Goal: Task Accomplishment & Management: Manage account settings

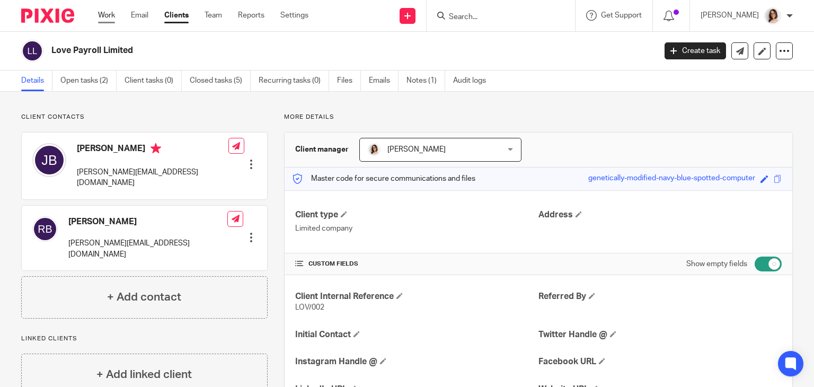
click at [103, 13] on link "Work" at bounding box center [106, 15] width 17 height 11
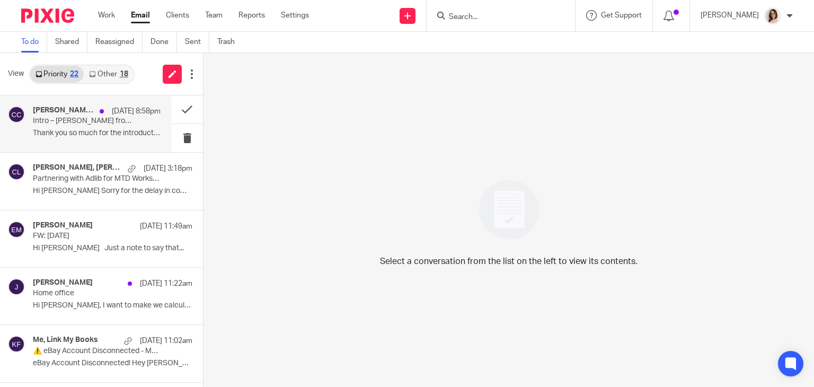
click at [115, 135] on p "Thank you so much for the introduction..." at bounding box center [97, 133] width 128 height 9
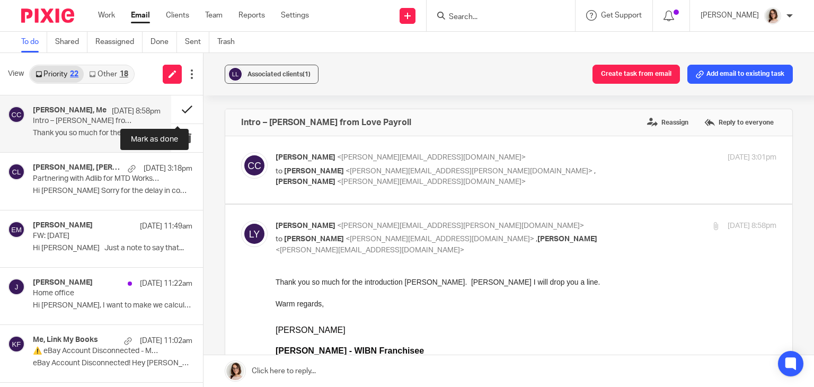
click at [178, 105] on button at bounding box center [187, 109] width 32 height 28
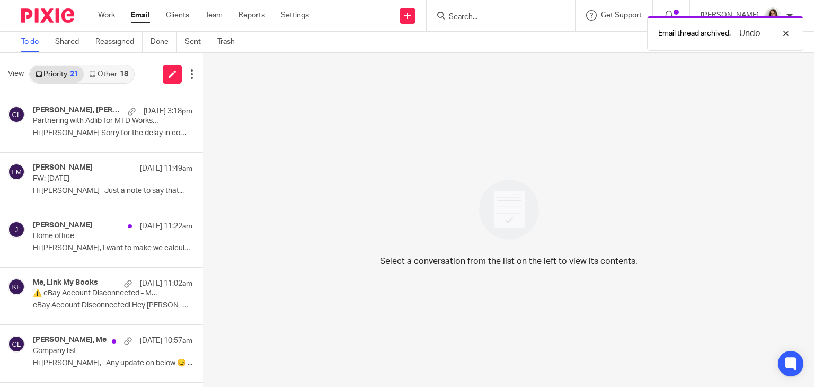
click at [108, 75] on link "Other 18" at bounding box center [108, 74] width 49 height 17
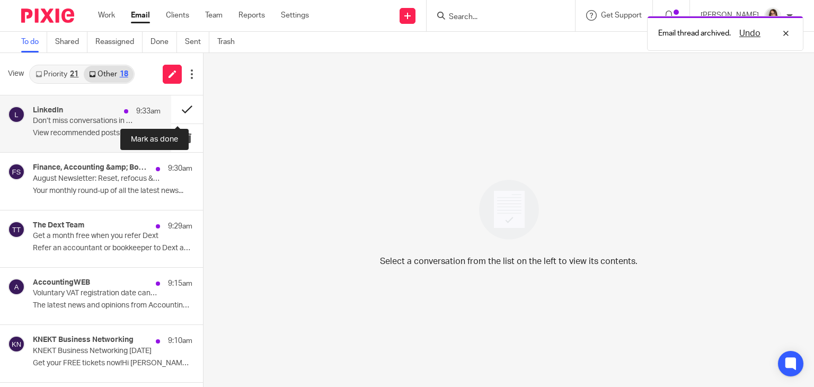
click at [179, 111] on button at bounding box center [187, 109] width 32 height 28
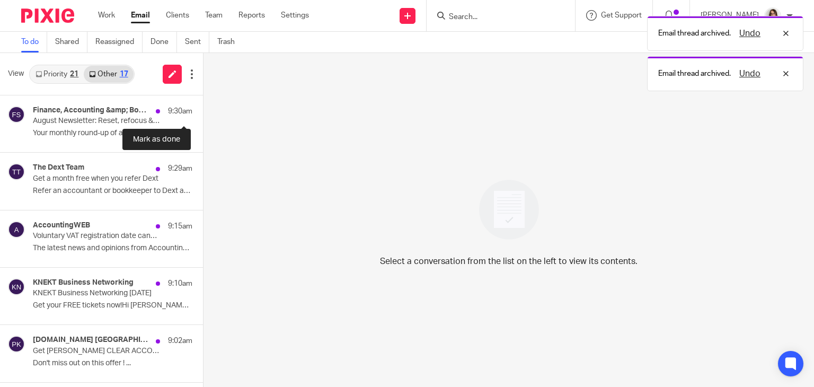
click at [203, 111] on button at bounding box center [207, 109] width 8 height 28
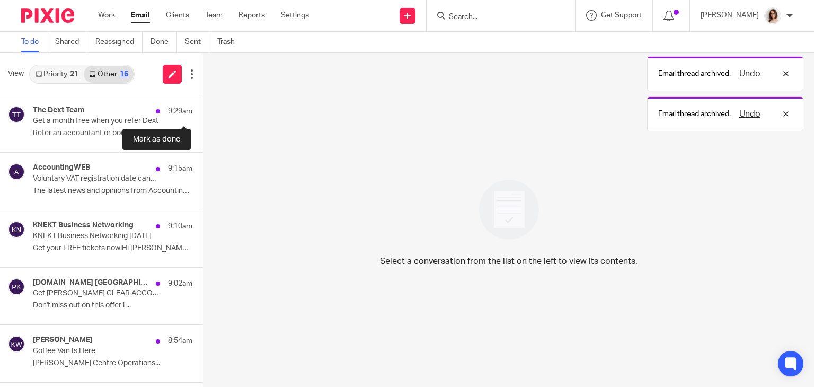
click at [203, 111] on button at bounding box center [207, 109] width 8 height 28
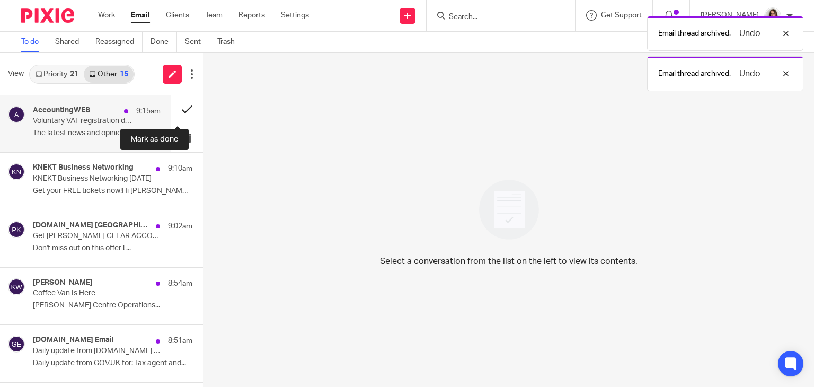
click at [174, 113] on button at bounding box center [187, 109] width 32 height 28
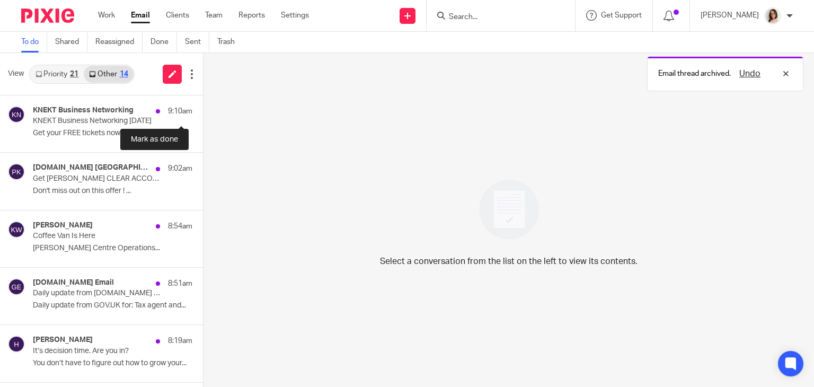
click at [203, 113] on button at bounding box center [207, 109] width 8 height 28
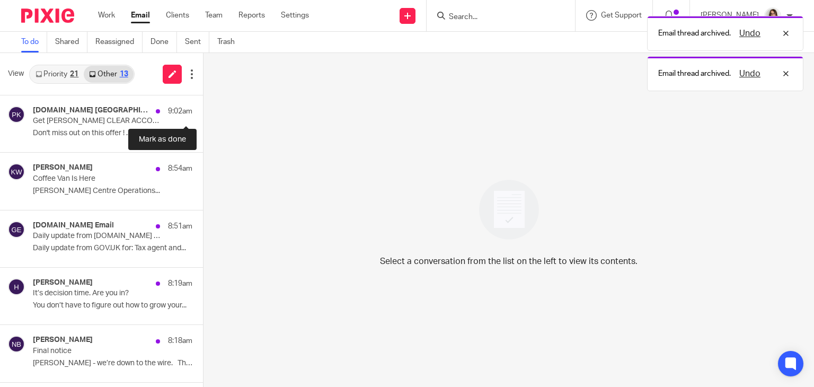
click at [203, 113] on button at bounding box center [207, 109] width 8 height 28
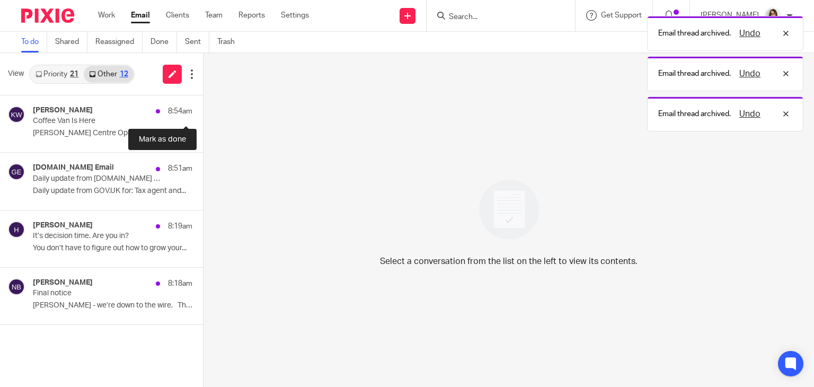
click at [203, 113] on button at bounding box center [207, 109] width 8 height 28
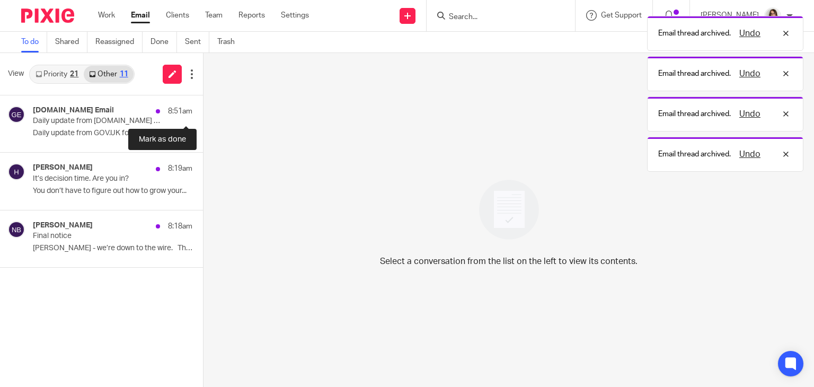
click at [203, 113] on button at bounding box center [207, 109] width 8 height 28
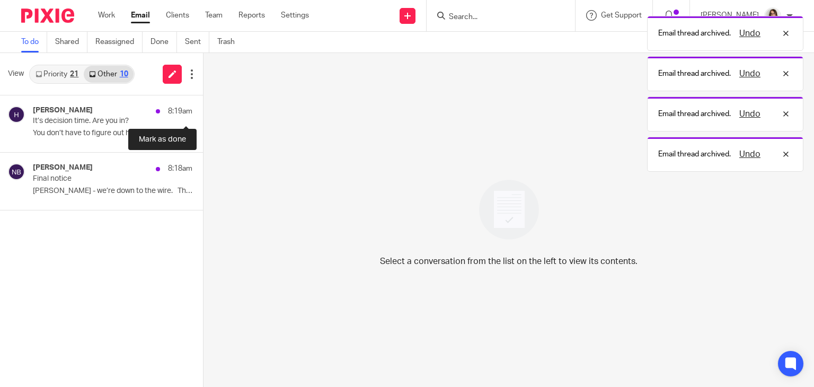
click at [203, 113] on button at bounding box center [207, 109] width 8 height 28
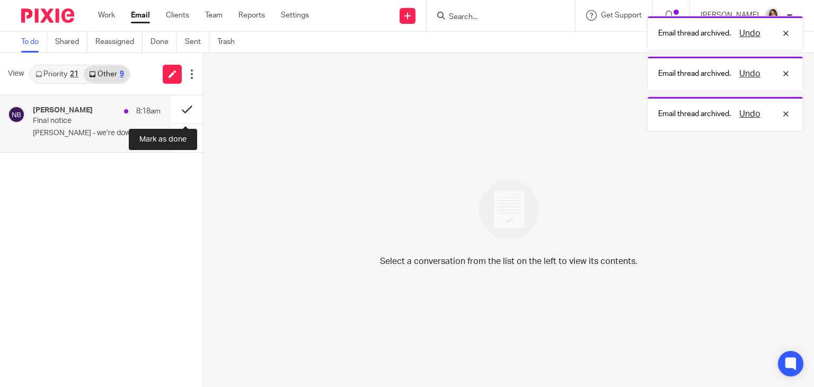
click at [181, 108] on button at bounding box center [187, 109] width 32 height 28
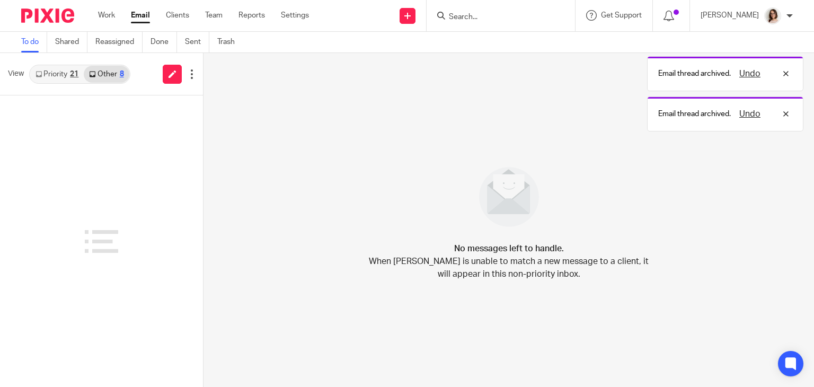
click at [137, 16] on link "Email" at bounding box center [140, 15] width 19 height 11
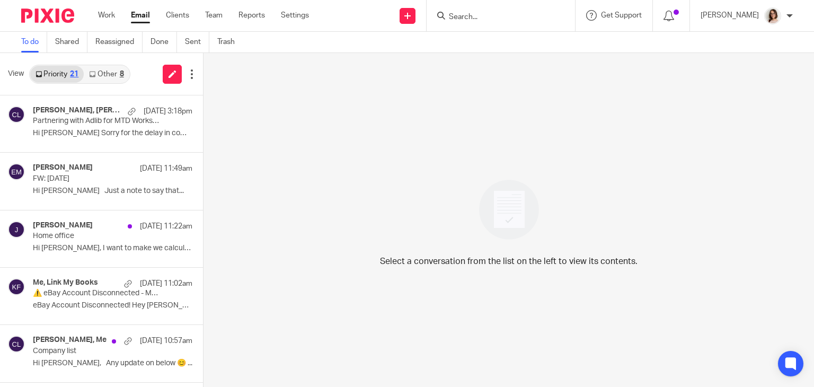
click at [116, 77] on link "Other 8" at bounding box center [106, 74] width 45 height 17
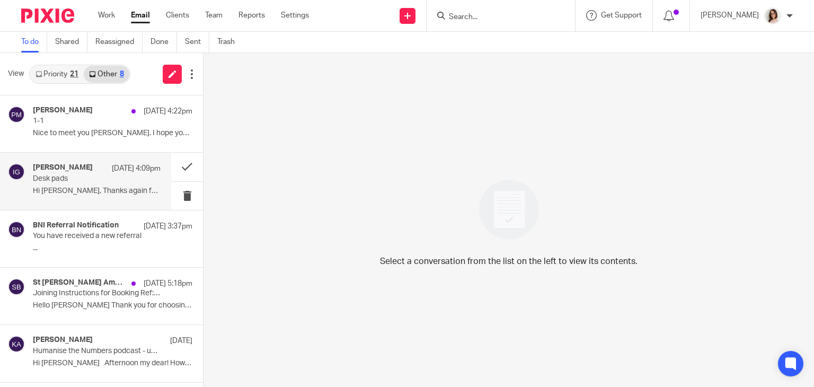
click at [112, 189] on p "Hi [PERSON_NAME], Thanks again for your enquiry for..." at bounding box center [97, 191] width 128 height 9
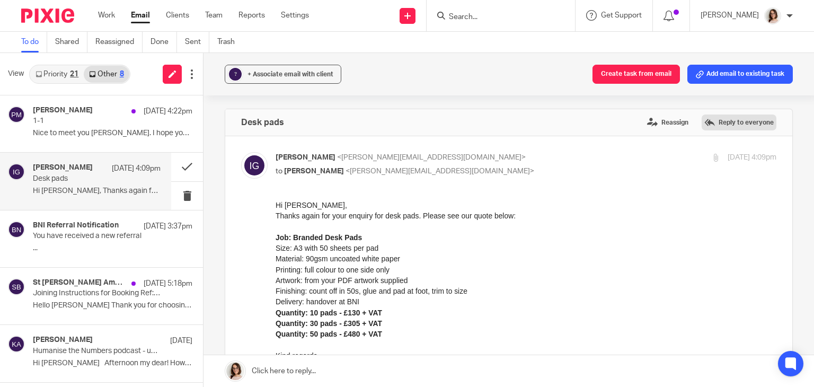
click at [702, 122] on label "Reply to everyone" at bounding box center [739, 123] width 75 height 16
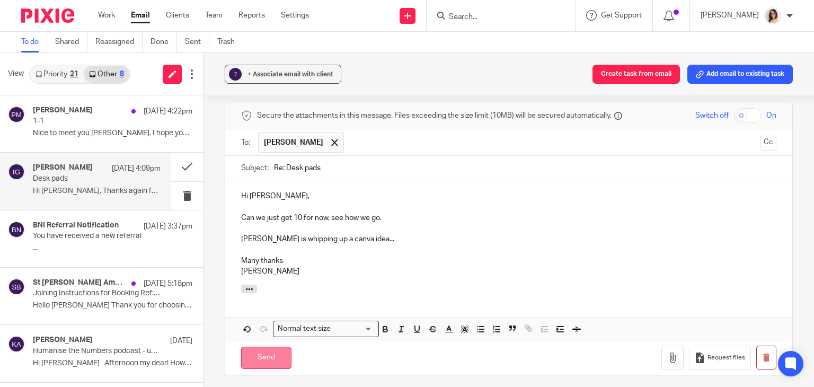
click at [269, 347] on input "Send" at bounding box center [266, 358] width 50 height 23
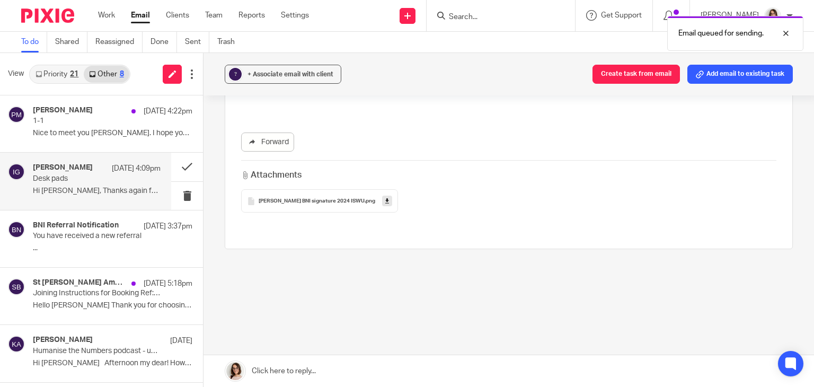
scroll to position [481, 0]
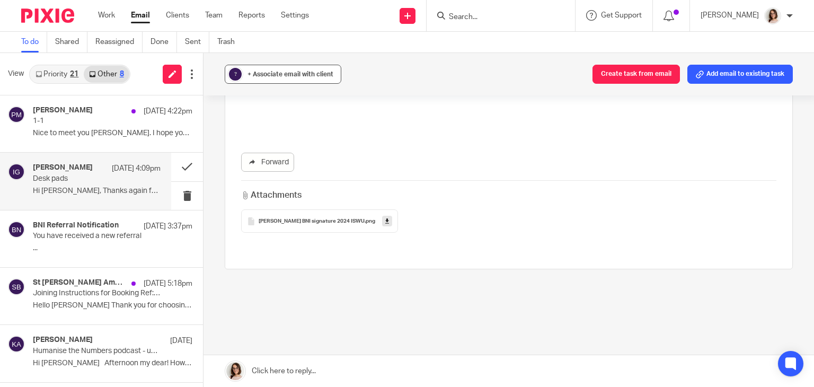
click at [301, 76] on span "+ Associate email with client" at bounding box center [291, 74] width 86 height 6
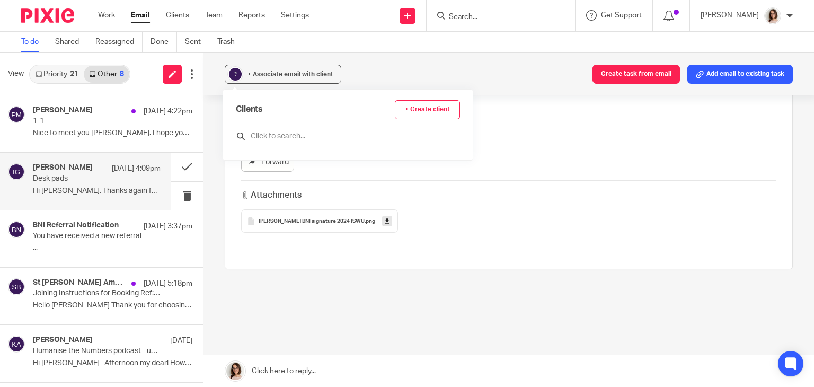
click at [282, 136] on input "text" at bounding box center [348, 136] width 224 height 11
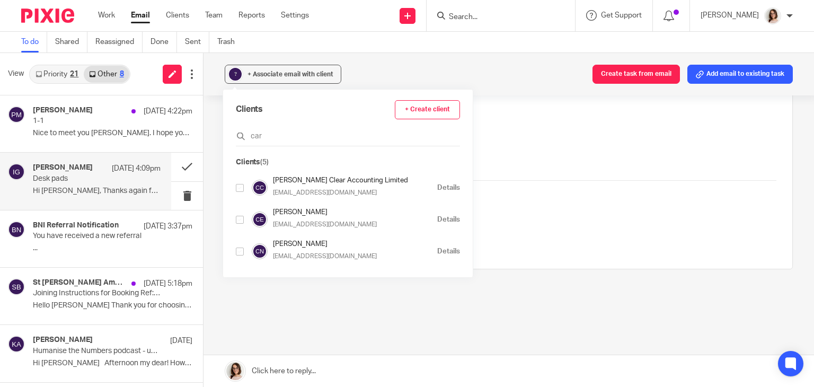
type input "car"
click at [239, 191] on input "checkbox" at bounding box center [240, 188] width 8 height 8
checkbox input "true"
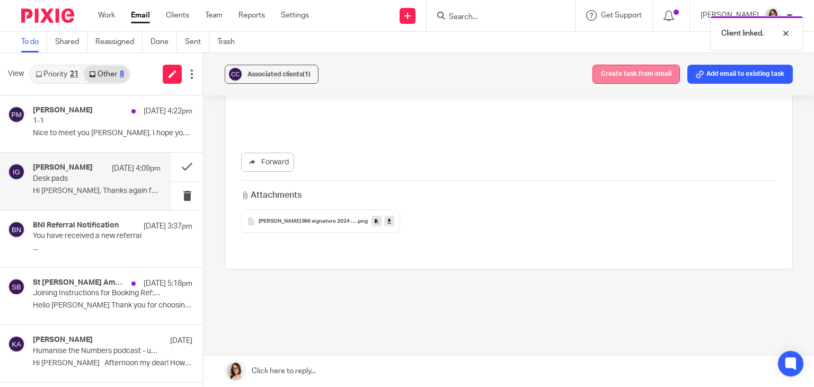
click at [600, 76] on button "Create task from email" at bounding box center [636, 74] width 87 height 19
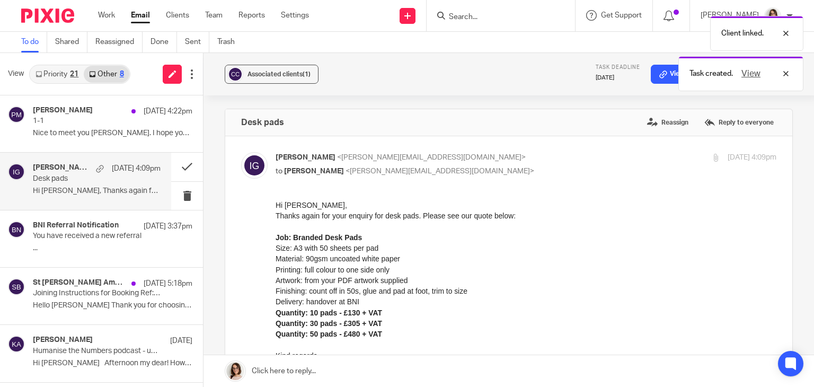
scroll to position [0, 0]
click at [174, 171] on button at bounding box center [187, 167] width 32 height 28
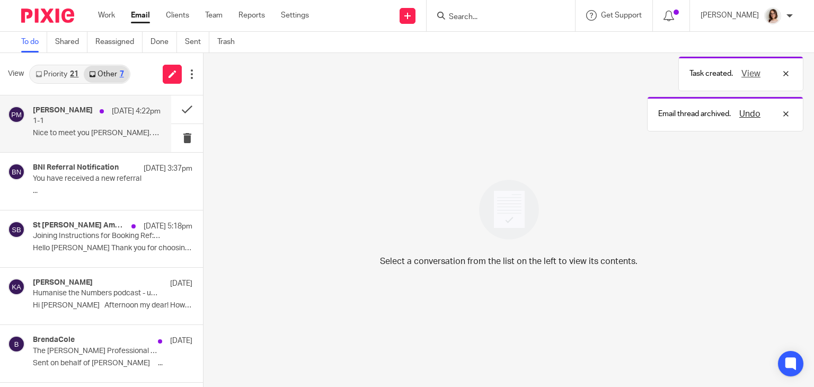
click at [77, 134] on p "Nice to meet you Caroline. I hope you have had..." at bounding box center [97, 133] width 128 height 9
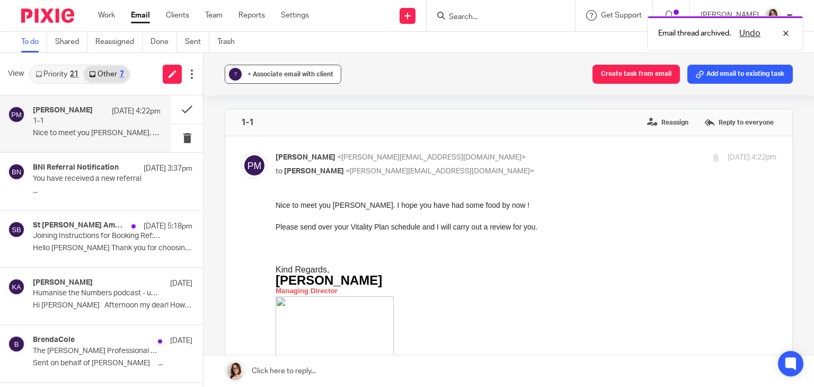
click at [267, 75] on span "+ Associate email with client" at bounding box center [291, 74] width 86 height 6
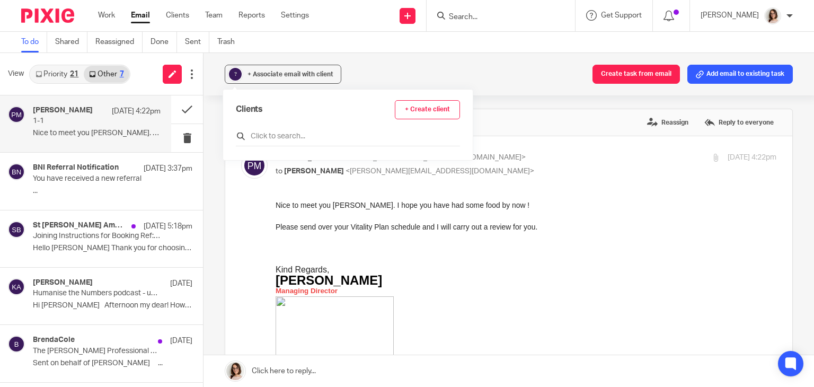
click at [257, 136] on input "text" at bounding box center [348, 136] width 224 height 11
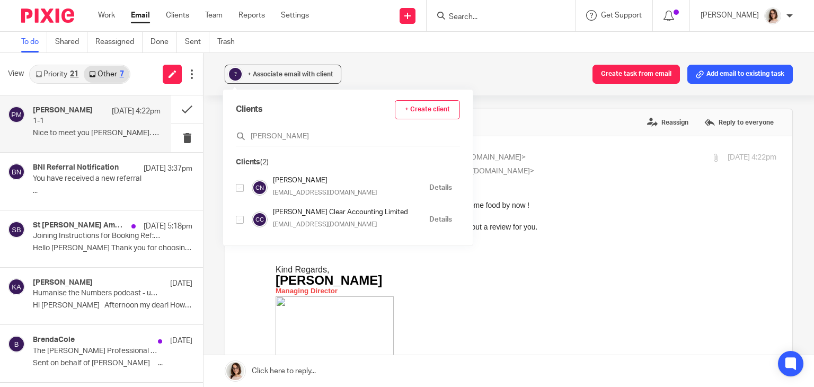
type input "caroline"
click at [240, 189] on input "checkbox" at bounding box center [240, 188] width 8 height 8
checkbox input "true"
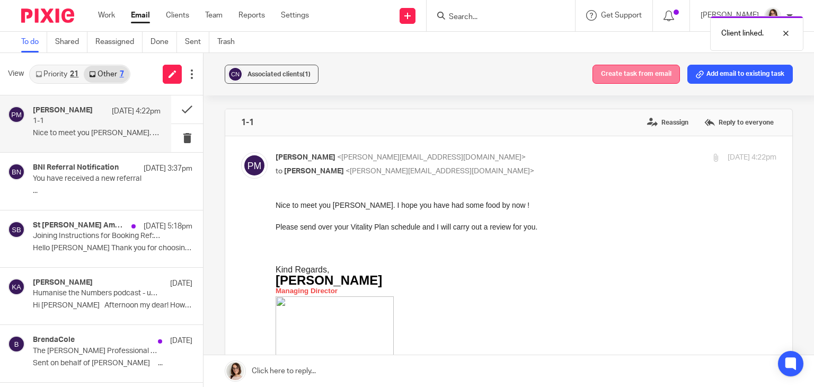
click at [614, 74] on button "Create task from email" at bounding box center [636, 74] width 87 height 19
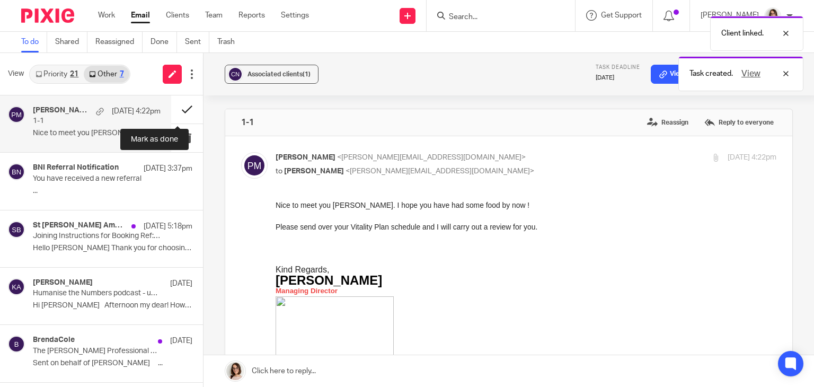
click at [178, 110] on button at bounding box center [187, 109] width 32 height 28
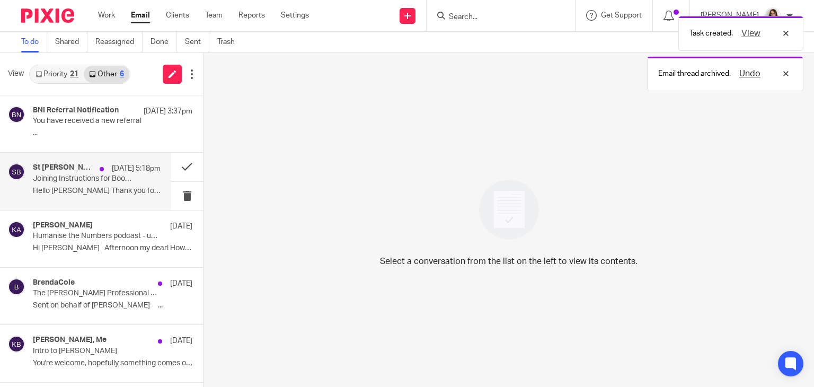
click at [103, 191] on p "Hello [PERSON_NAME] Thank you for choosing..." at bounding box center [97, 191] width 128 height 9
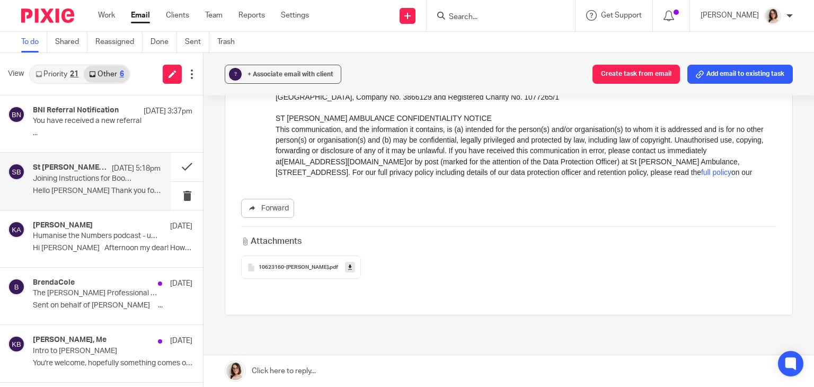
scroll to position [592, 0]
click at [148, 16] on link "Email" at bounding box center [140, 15] width 19 height 11
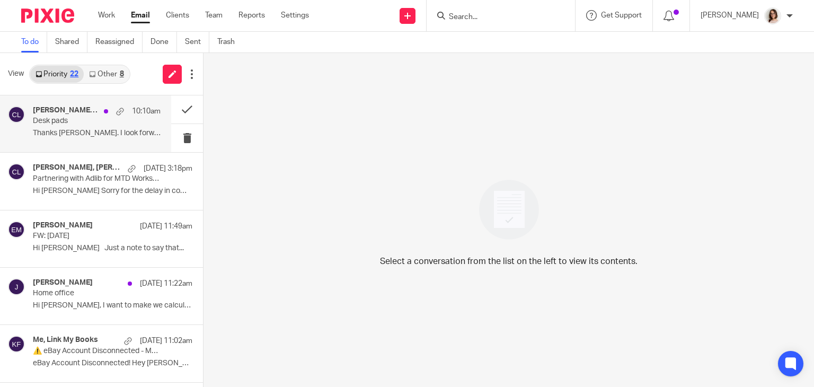
click at [129, 132] on p "Thanks Caroline. I look forward to seeing the..." at bounding box center [97, 133] width 128 height 9
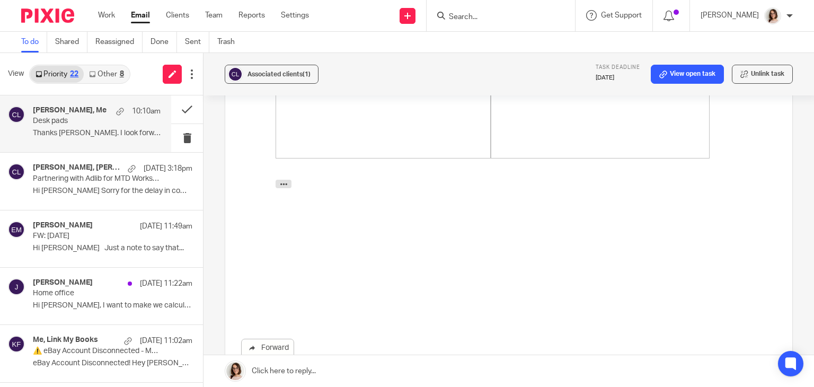
scroll to position [662, 0]
click at [143, 16] on link "Email" at bounding box center [140, 15] width 19 height 11
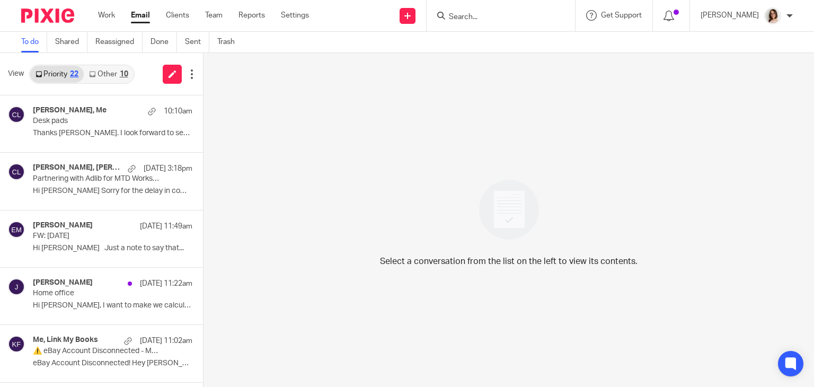
click at [119, 72] on link "Other 10" at bounding box center [108, 74] width 49 height 17
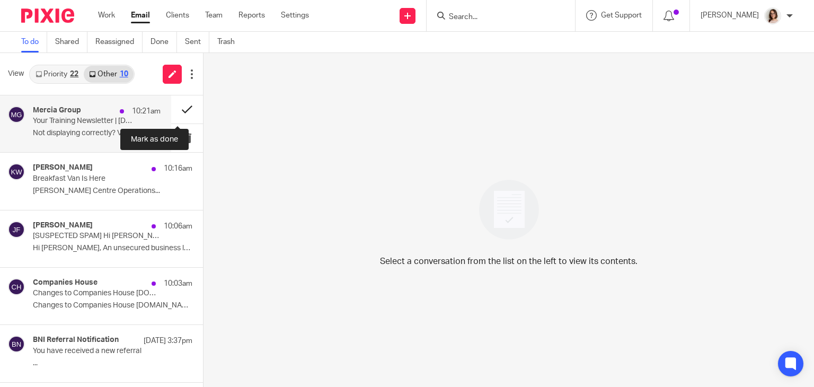
click at [180, 107] on button at bounding box center [187, 109] width 32 height 28
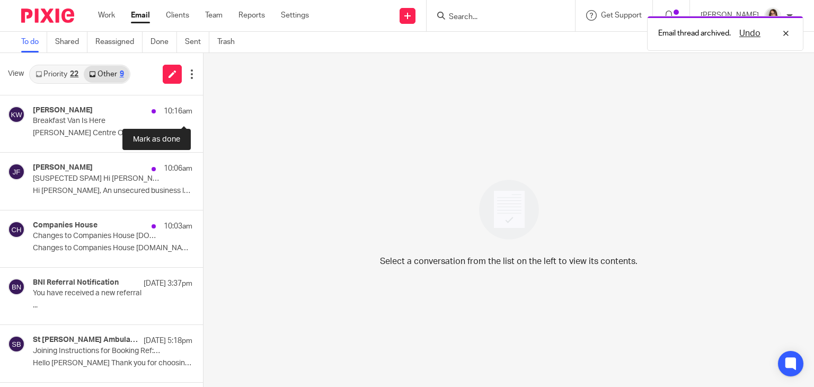
click at [203, 107] on button at bounding box center [207, 109] width 8 height 28
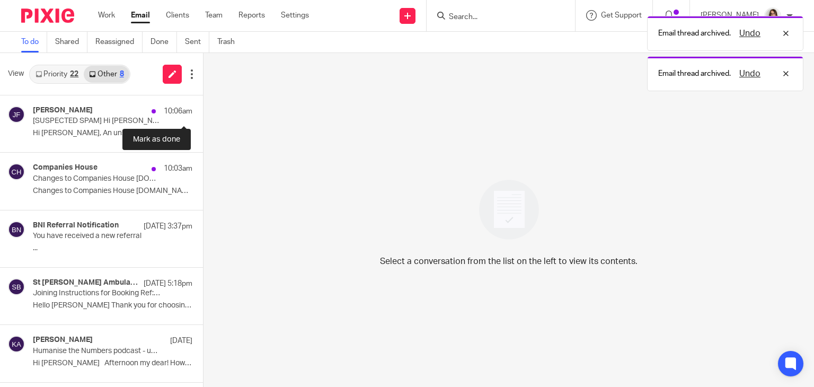
click at [203, 107] on button at bounding box center [207, 109] width 8 height 28
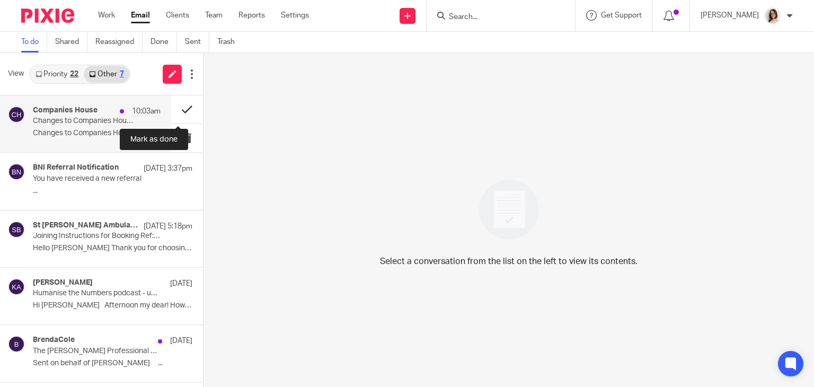
click at [178, 111] on button at bounding box center [187, 109] width 32 height 28
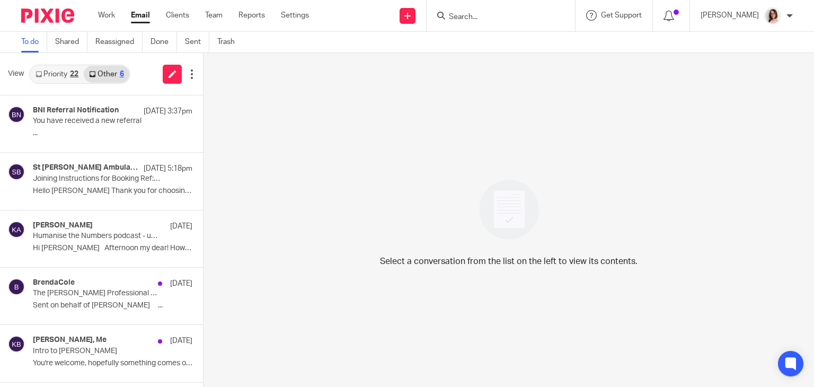
click at [138, 11] on link "Email" at bounding box center [140, 15] width 19 height 11
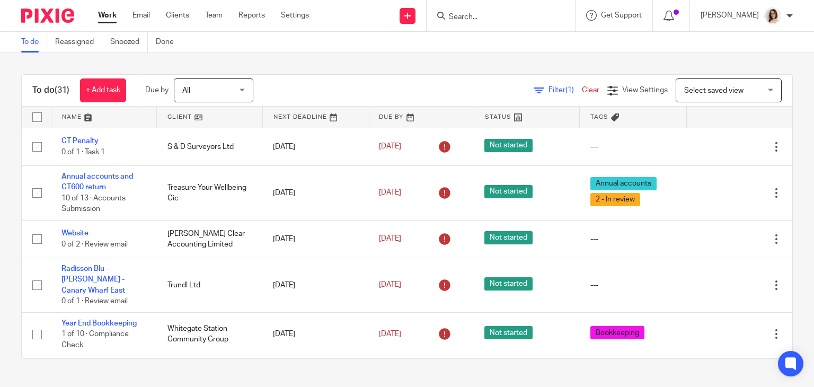
click at [469, 14] on input "Search" at bounding box center [495, 18] width 95 height 10
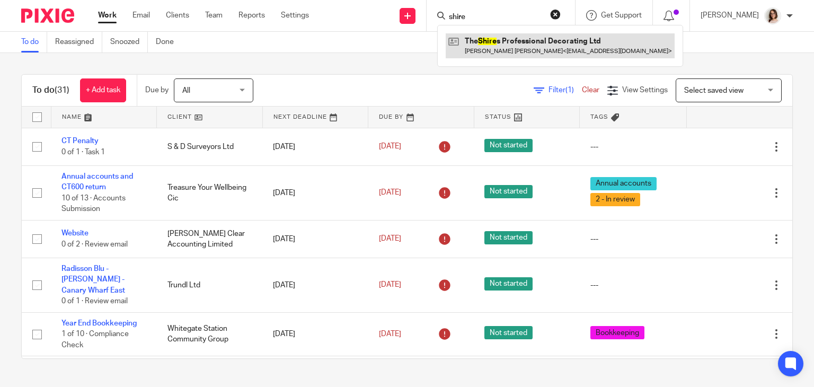
type input "shire"
click at [490, 46] on link at bounding box center [560, 45] width 229 height 24
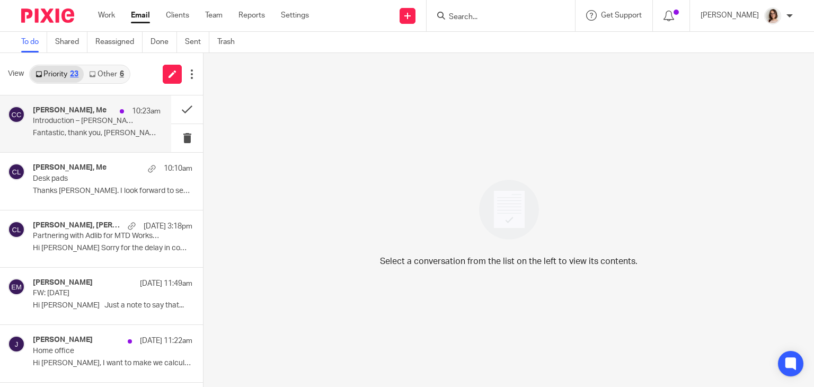
click at [91, 115] on h4 "Paul Fitzsimmons, Me" at bounding box center [70, 110] width 74 height 9
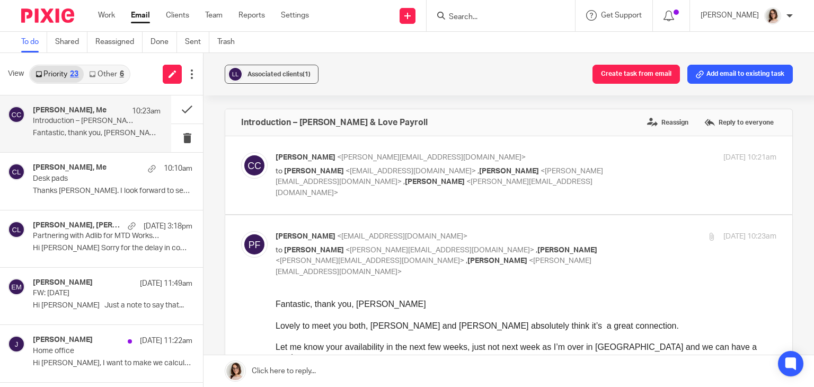
click at [427, 187] on label at bounding box center [508, 175] width 567 height 78
click at [241, 152] on input "checkbox" at bounding box center [241, 152] width 1 height 1
checkbox input "true"
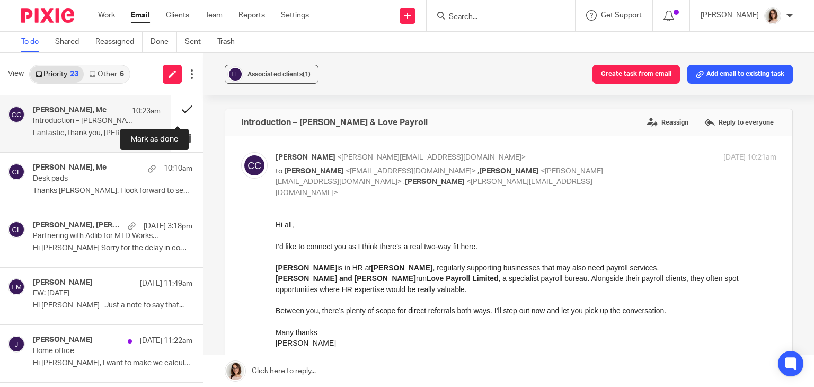
click at [178, 107] on button at bounding box center [187, 109] width 32 height 28
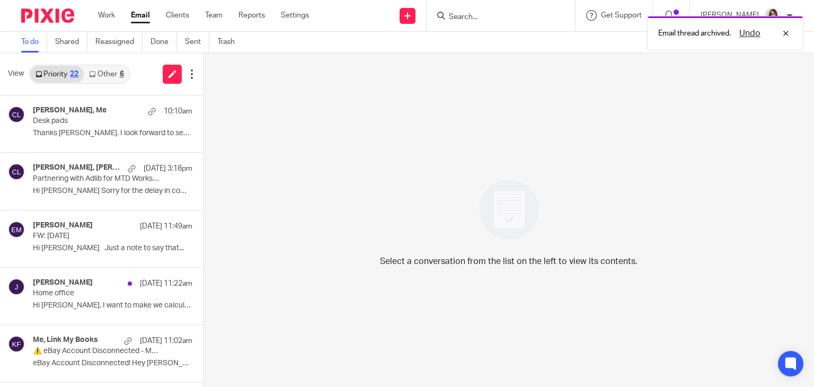
click at [102, 72] on link "Other 6" at bounding box center [106, 74] width 45 height 17
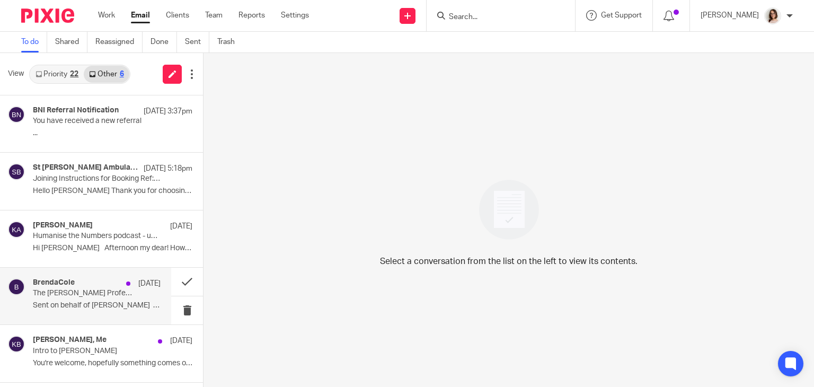
click at [121, 287] on div "11 Aug" at bounding box center [141, 283] width 40 height 11
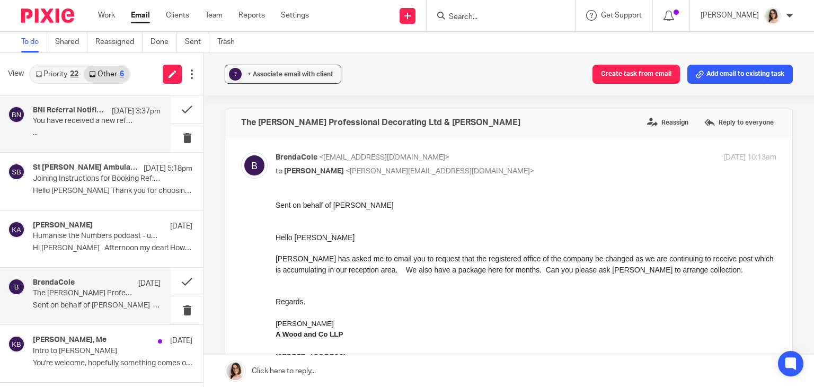
click at [91, 132] on p "..." at bounding box center [97, 133] width 128 height 9
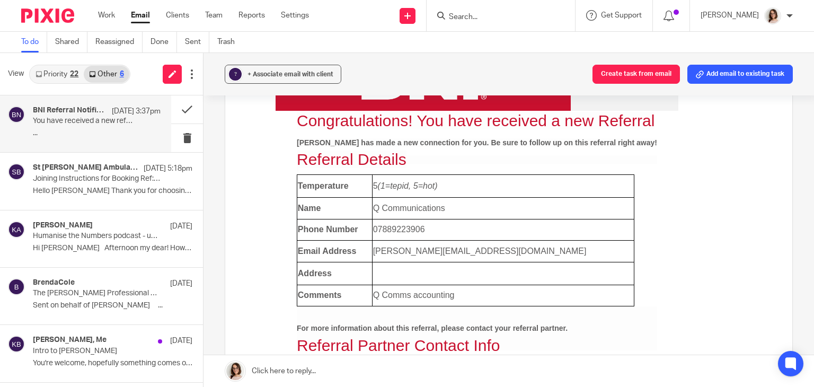
scroll to position [170, 0]
drag, startPoint x: 532, startPoint y: 252, endPoint x: 413, endPoint y: 256, distance: 118.8
click at [413, 256] on tr "Email Address kate@qcommunications.co.uk" at bounding box center [465, 251] width 337 height 22
copy tr "kate@qcommunications.co.uk"
click at [136, 13] on link "Email" at bounding box center [140, 15] width 19 height 11
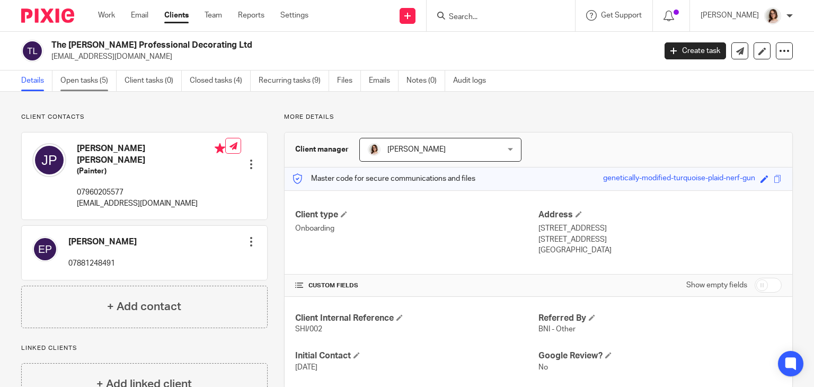
click at [87, 85] on link "Open tasks (5)" at bounding box center [88, 81] width 56 height 21
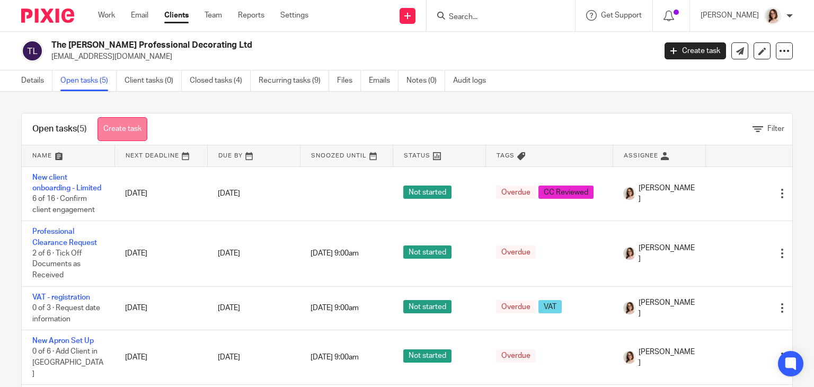
click at [112, 130] on link "Create task" at bounding box center [123, 129] width 50 height 24
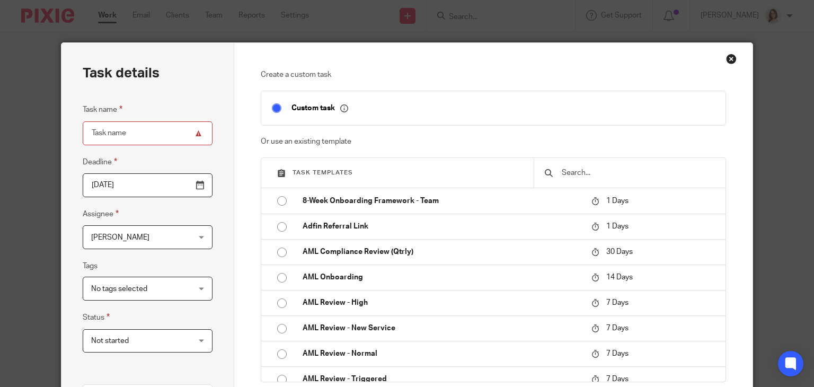
click at [570, 170] on input "text" at bounding box center [638, 173] width 154 height 12
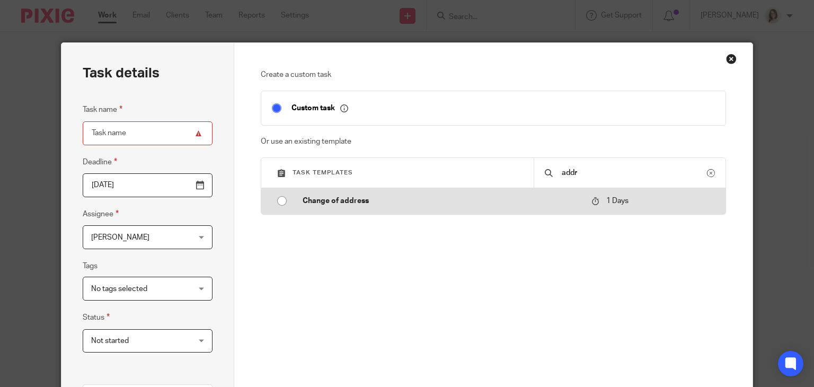
type input "addr"
click at [276, 203] on input "radio" at bounding box center [282, 201] width 20 height 20
type input "[DATE]"
type input "Change of address"
checkbox input "false"
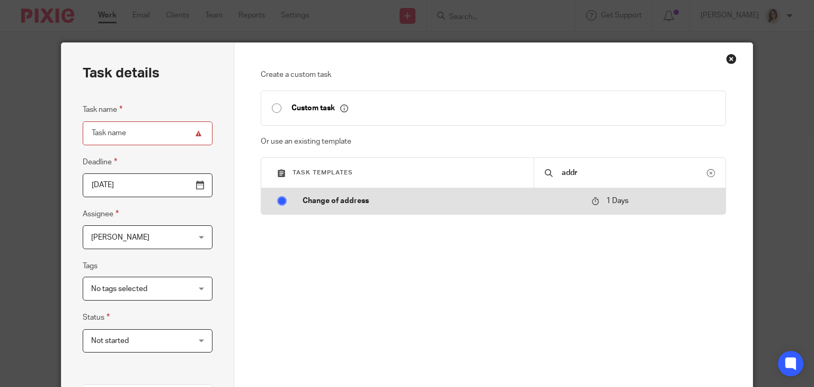
radio input "false"
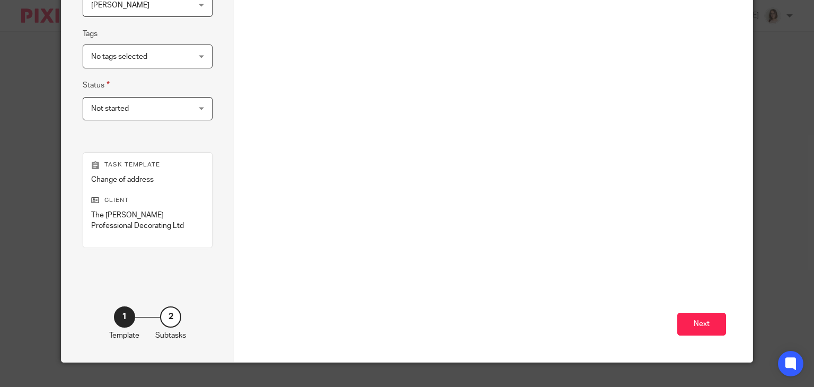
scroll to position [250, 0]
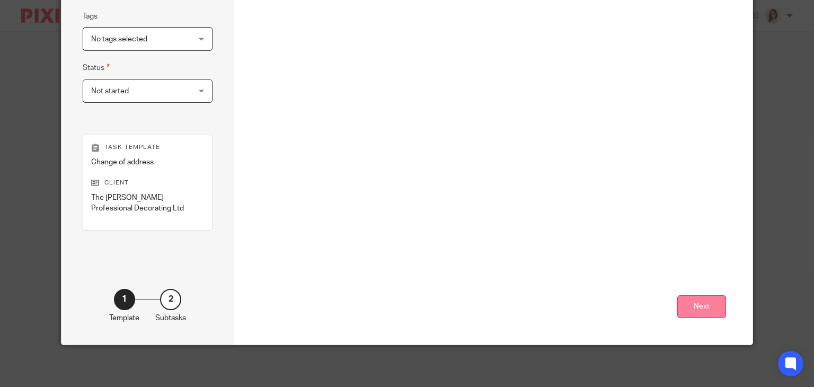
click at [697, 300] on button "Next" at bounding box center [702, 306] width 49 height 23
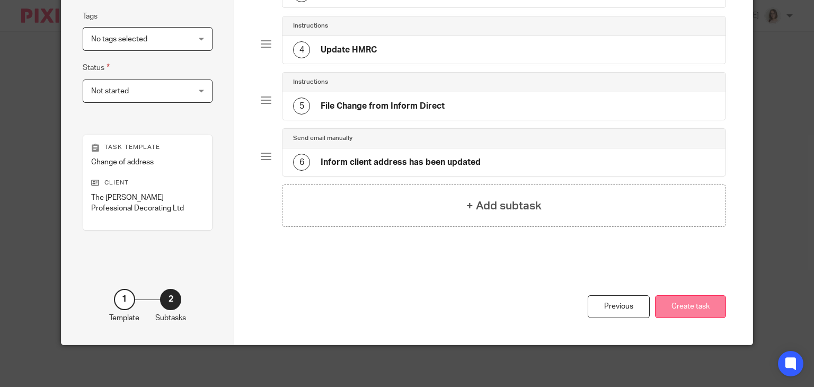
click at [701, 306] on button "Create task" at bounding box center [690, 306] width 71 height 23
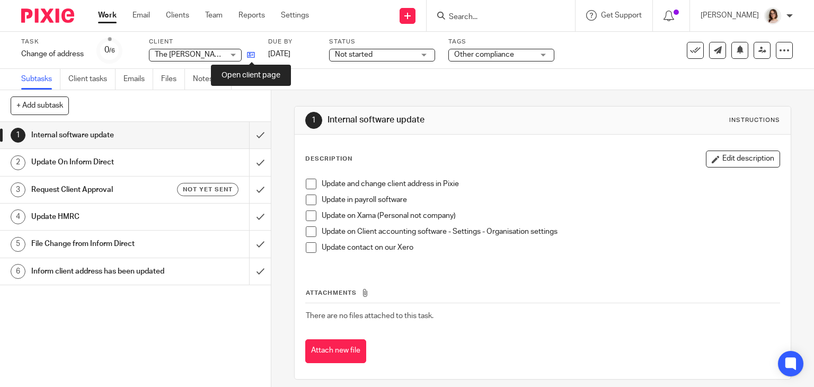
click at [250, 56] on icon at bounding box center [251, 55] width 8 height 8
click at [307, 180] on span at bounding box center [311, 184] width 11 height 11
click at [310, 249] on span at bounding box center [311, 247] width 11 height 11
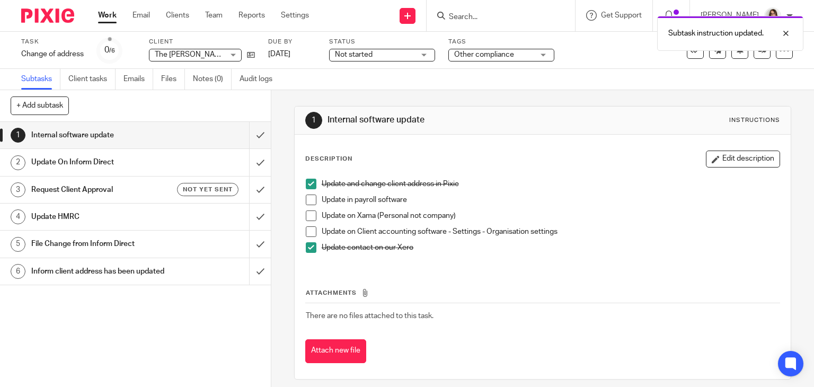
click at [140, 162] on h1 "Update On Inform Direct" at bounding box center [100, 162] width 138 height 16
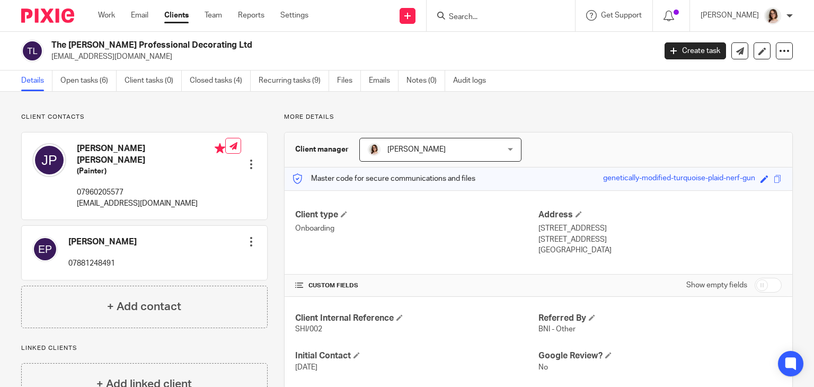
drag, startPoint x: 159, startPoint y: 55, endPoint x: 50, endPoint y: 62, distance: 108.4
click at [50, 62] on div "The [PERSON_NAME] Professional Decorating Ltd [EMAIL_ADDRESS][DOMAIN_NAME] Crea…" at bounding box center [407, 51] width 814 height 39
copy p "[EMAIL_ADDRESS][DOMAIN_NAME]"
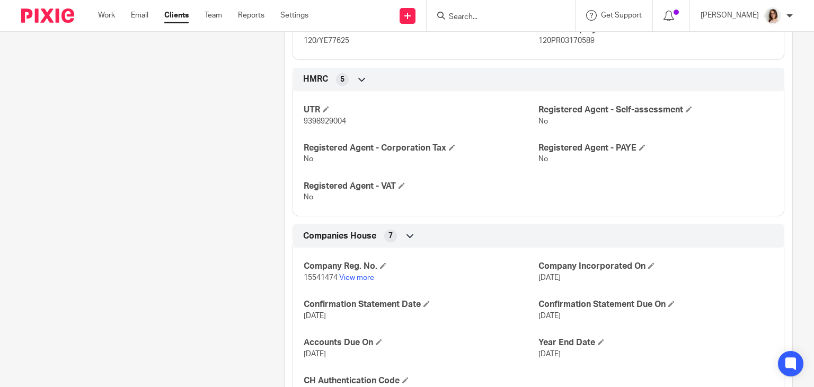
scroll to position [420, 0]
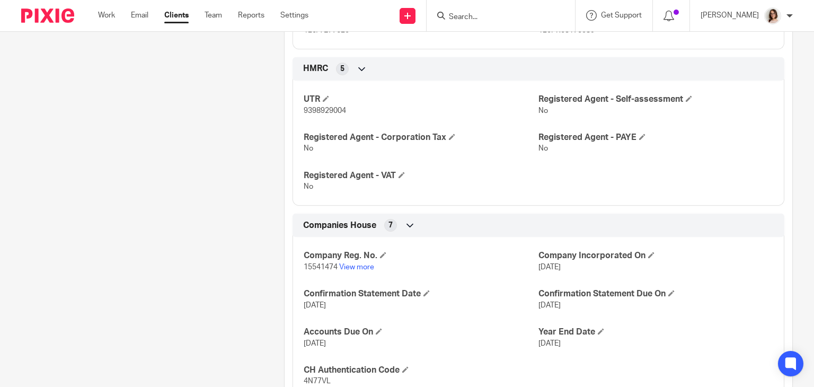
click at [318, 267] on span "15541474" at bounding box center [321, 266] width 34 height 7
copy p "15541474"
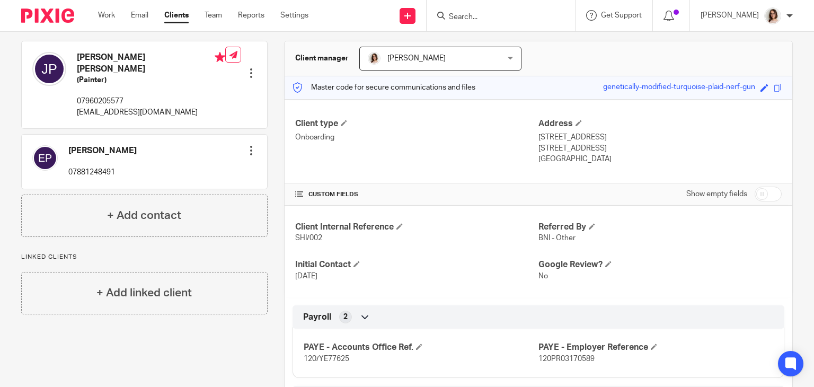
scroll to position [91, 0]
click at [761, 89] on span at bounding box center [765, 88] width 8 height 8
paste input "15541474"
type input "15541474"
click at [737, 85] on link "Save" at bounding box center [745, 88] width 16 height 11
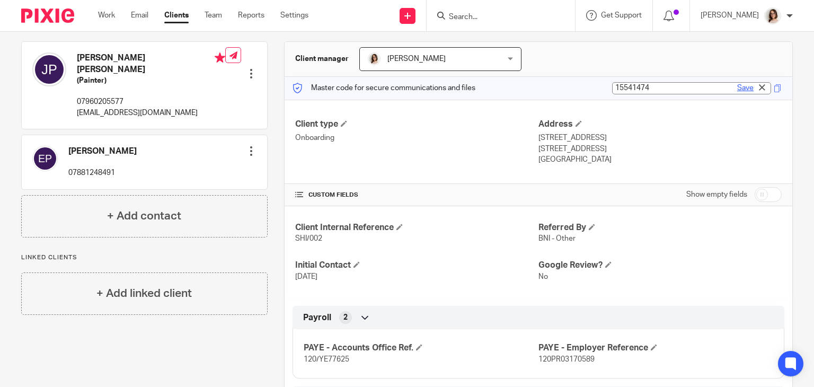
type input "15541474"
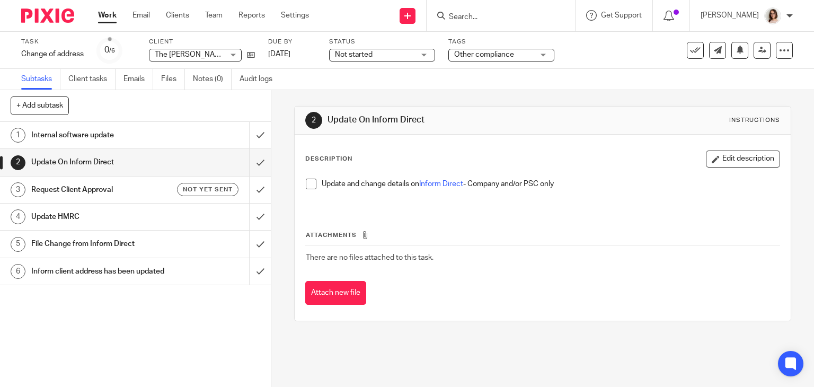
click at [310, 184] on span at bounding box center [311, 184] width 11 height 11
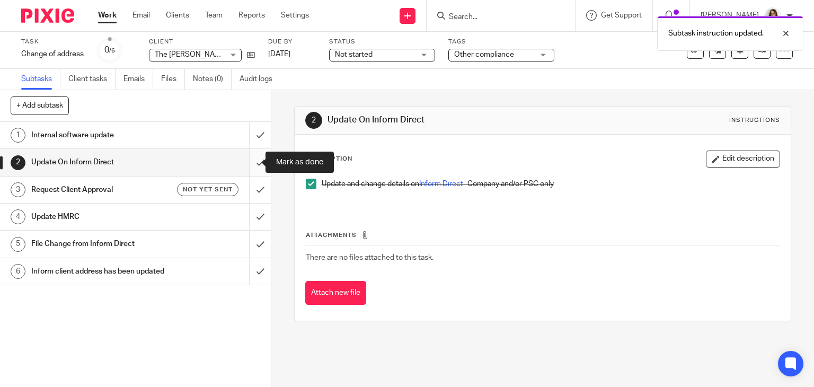
click at [250, 162] on input "submit" at bounding box center [135, 162] width 271 height 27
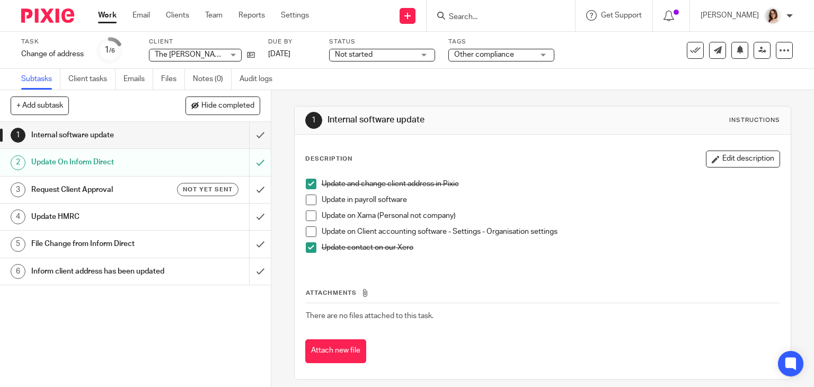
click at [490, 13] on input "Search" at bounding box center [495, 18] width 95 height 10
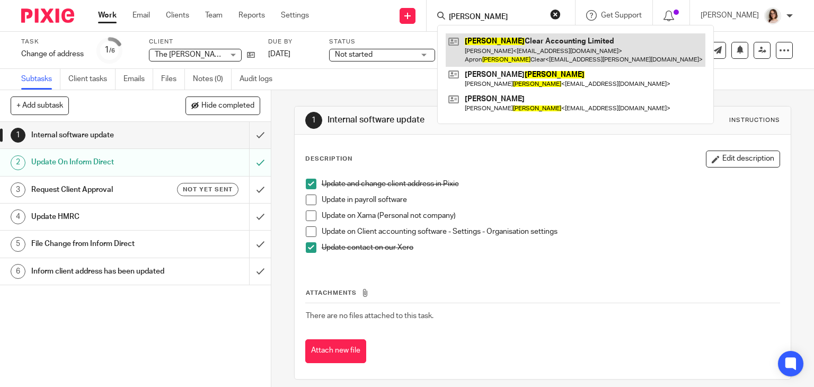
type input "carter"
click at [519, 47] on link at bounding box center [576, 49] width 260 height 33
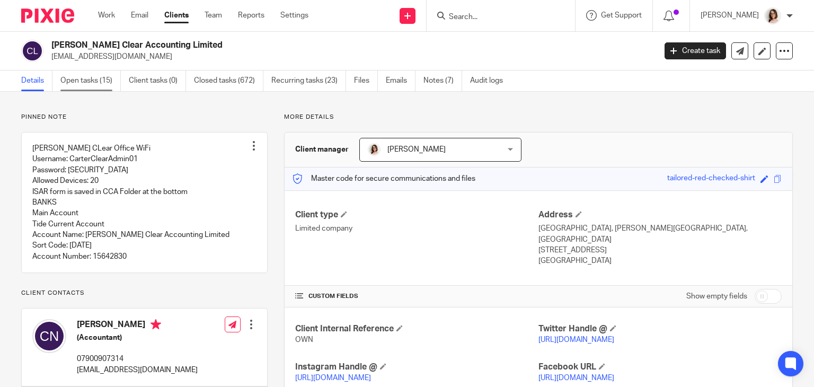
click at [98, 85] on link "Open tasks (15)" at bounding box center [90, 81] width 60 height 21
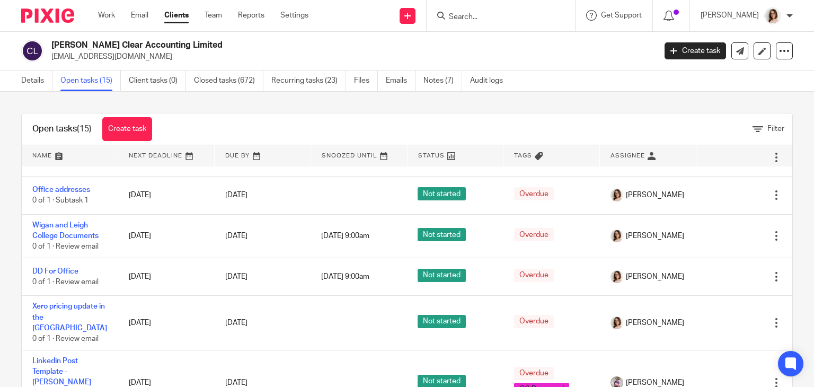
scroll to position [264, 0]
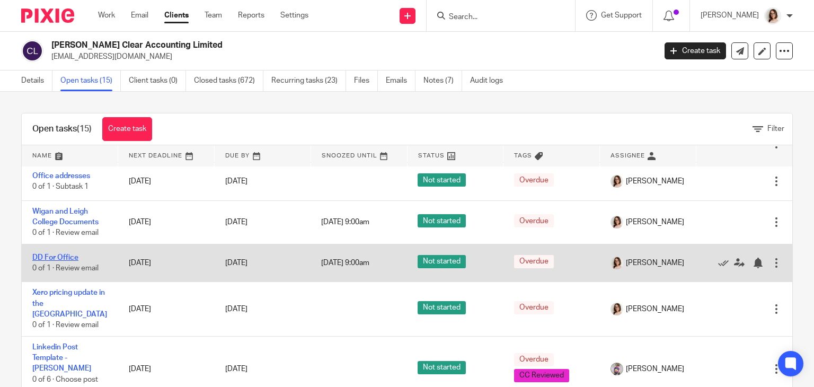
click at [57, 255] on link "DD For Office" at bounding box center [55, 257] width 46 height 7
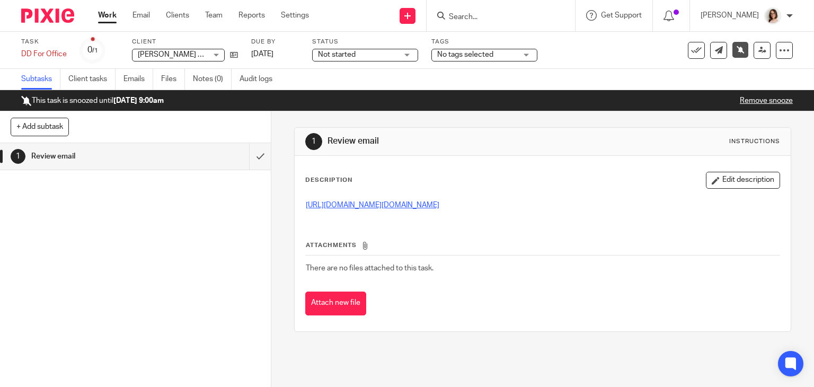
click at [406, 209] on link "[URL][DOMAIN_NAME][DOMAIN_NAME]" at bounding box center [373, 204] width 134 height 7
click at [691, 51] on icon at bounding box center [696, 50] width 11 height 11
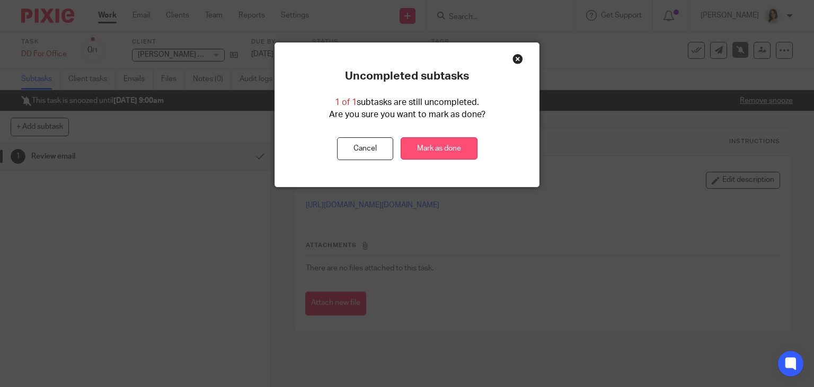
click at [451, 142] on link "Mark as done" at bounding box center [439, 148] width 77 height 23
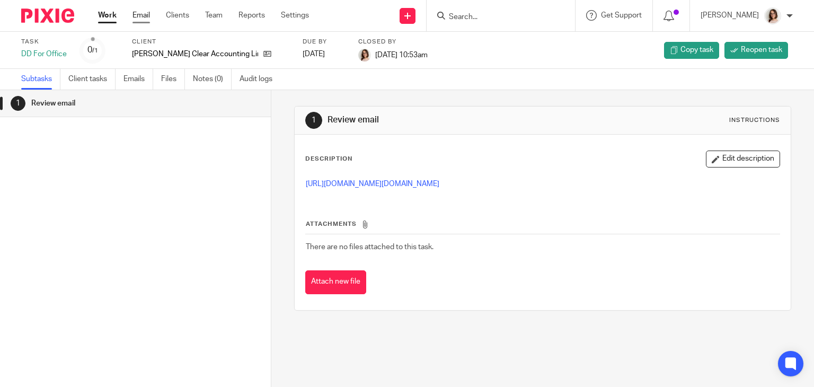
click at [140, 11] on link "Email" at bounding box center [141, 15] width 17 height 11
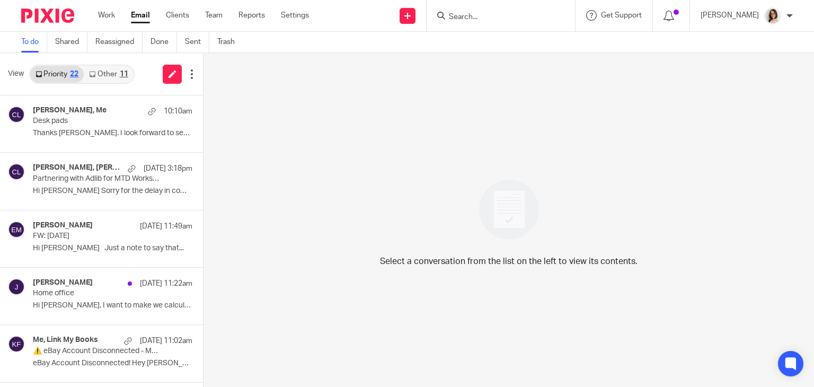
click at [104, 72] on link "Other 11" at bounding box center [108, 74] width 49 height 17
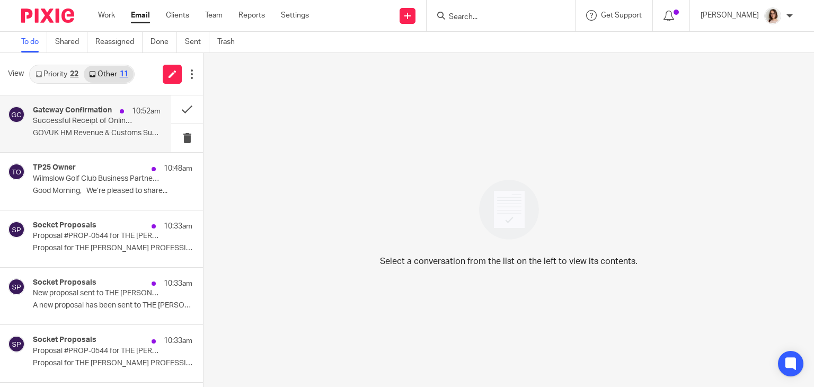
click at [125, 126] on p "Successful Receipt of Online Submission for Reference 9747480130" at bounding box center [84, 121] width 102 height 9
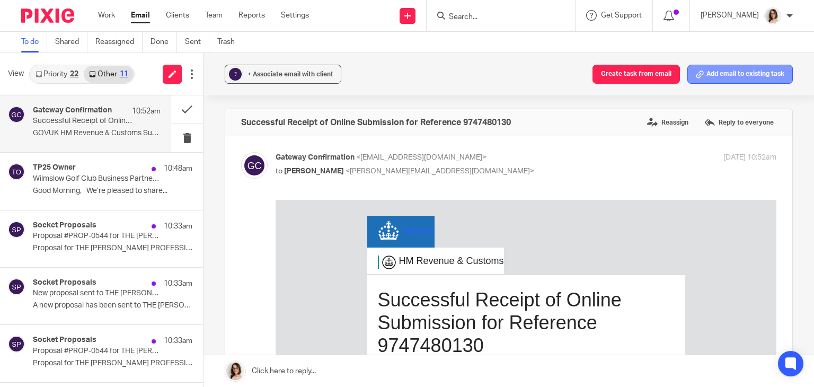
click at [718, 73] on button "Add email to existing task" at bounding box center [741, 74] width 106 height 19
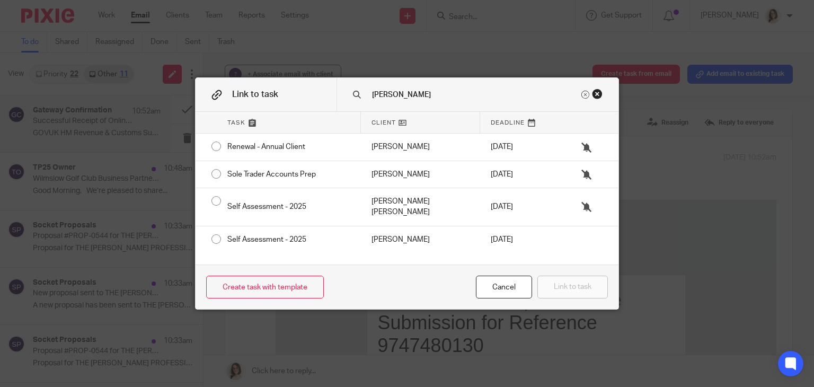
type input "john"
click at [596, 93] on div "Close this dialog window" at bounding box center [597, 94] width 11 height 11
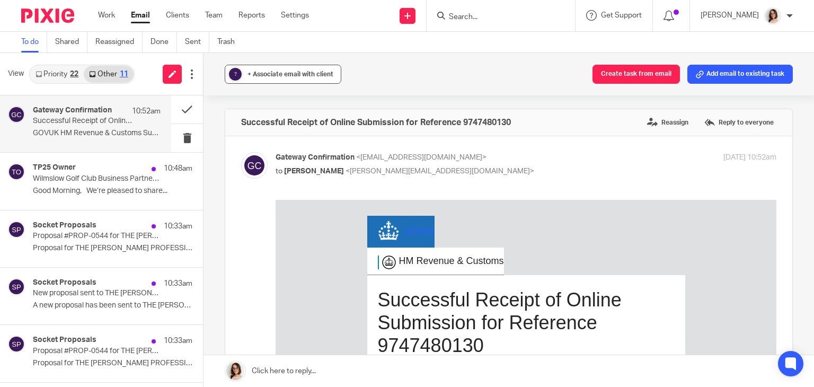
click at [287, 81] on button "? + Associate email with client" at bounding box center [283, 74] width 117 height 19
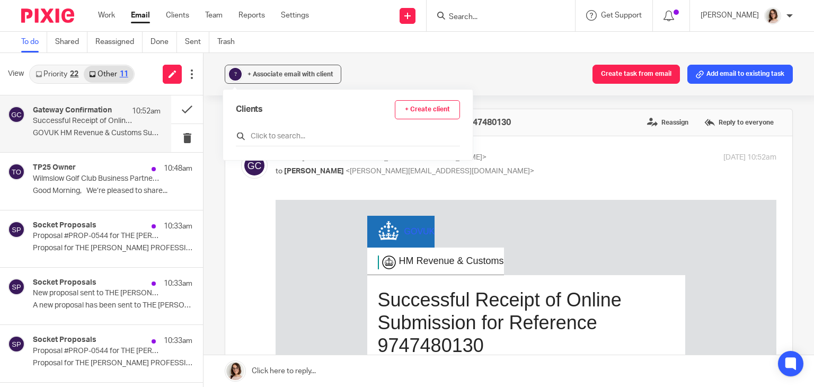
click at [270, 135] on input "text" at bounding box center [348, 136] width 224 height 11
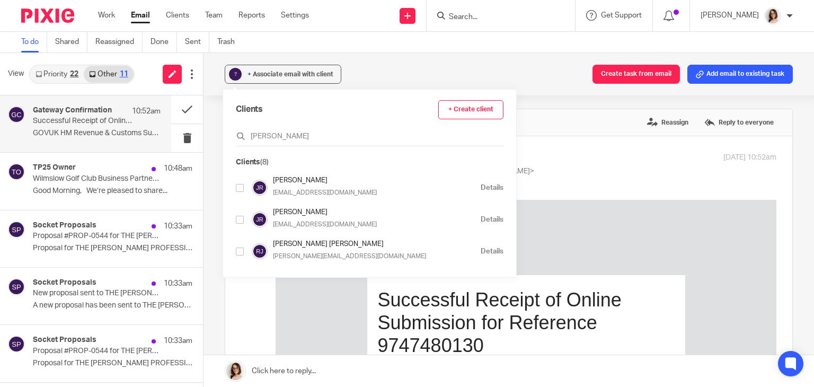
type input "john"
click at [239, 187] on input "checkbox" at bounding box center [240, 188] width 8 height 8
checkbox input "true"
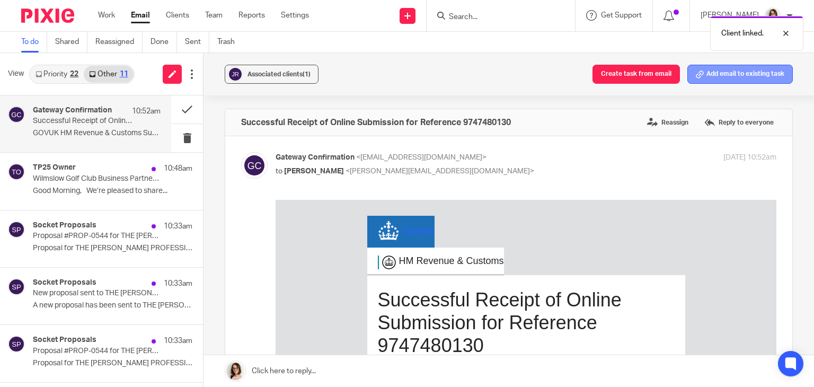
click at [730, 75] on button "Add email to existing task" at bounding box center [741, 74] width 106 height 19
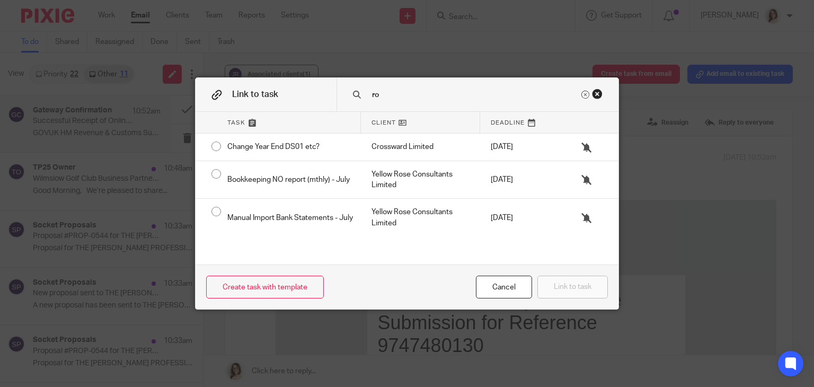
type input "r"
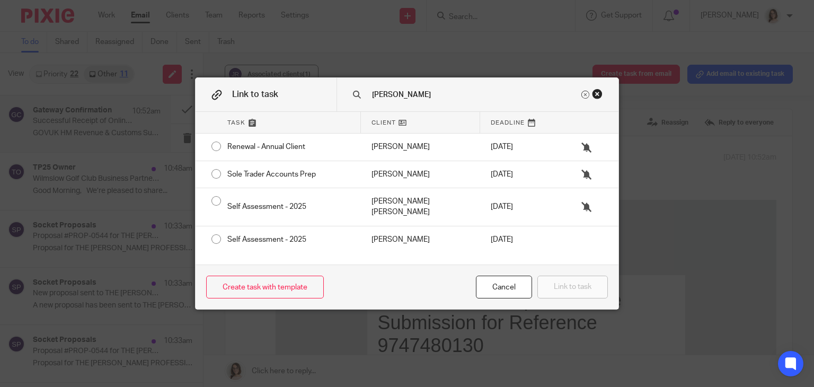
click at [596, 94] on div "Close this dialog window" at bounding box center [597, 94] width 11 height 11
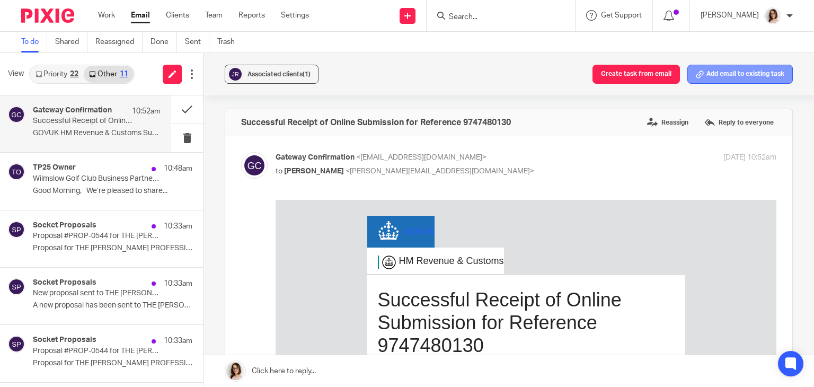
click at [716, 65] on button "Add email to existing task" at bounding box center [741, 74] width 106 height 19
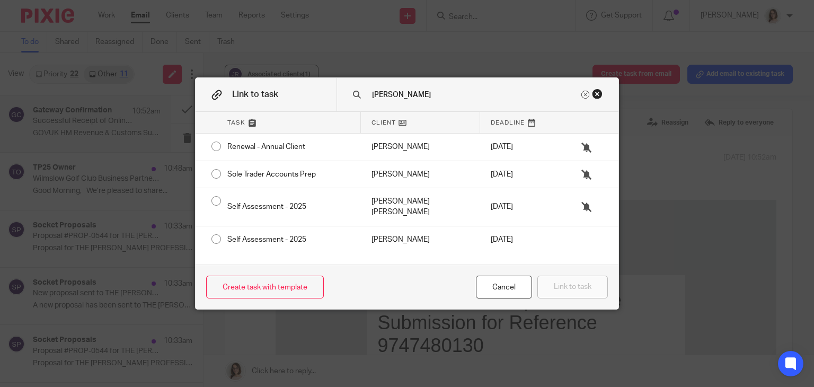
type input "john"
click at [592, 92] on div "Close this dialog window" at bounding box center [597, 94] width 11 height 11
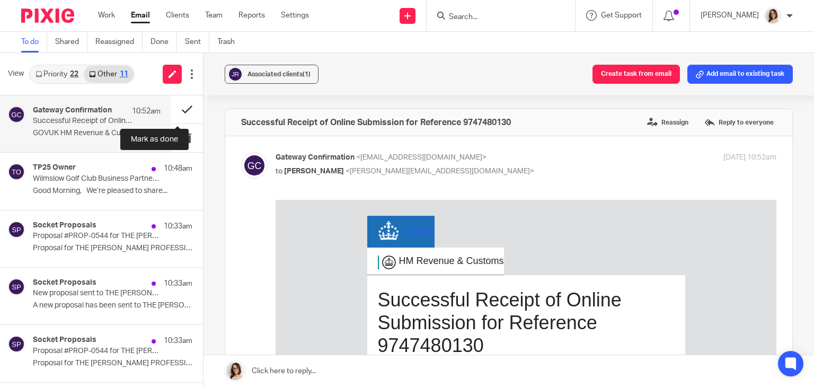
click at [171, 112] on button at bounding box center [187, 109] width 32 height 28
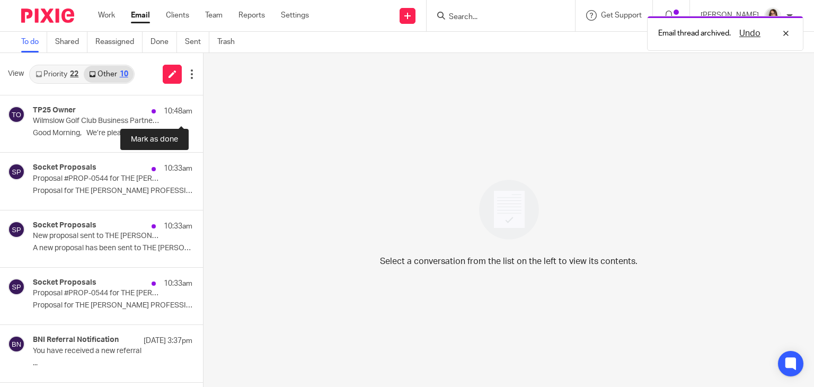
click at [203, 112] on button at bounding box center [207, 109] width 8 height 28
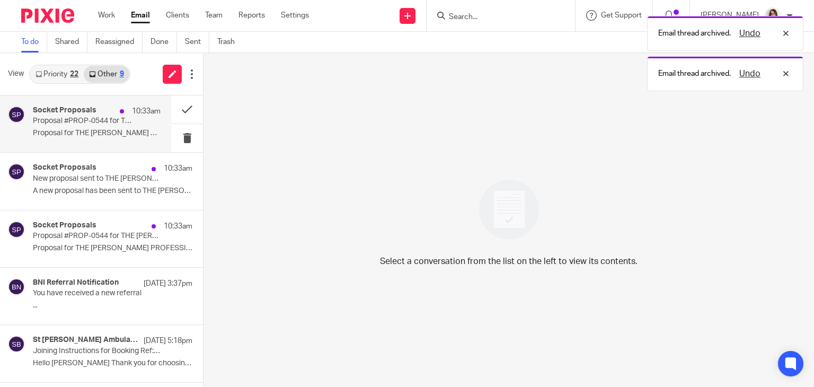
click at [119, 138] on p "Proposal for THE SHIRES PROFESSIONAL DECORATING..." at bounding box center [97, 133] width 128 height 9
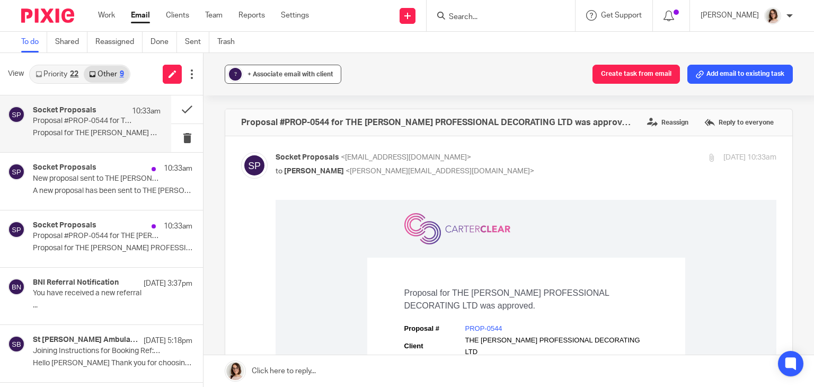
click at [280, 68] on button "? + Associate email with client" at bounding box center [283, 74] width 117 height 19
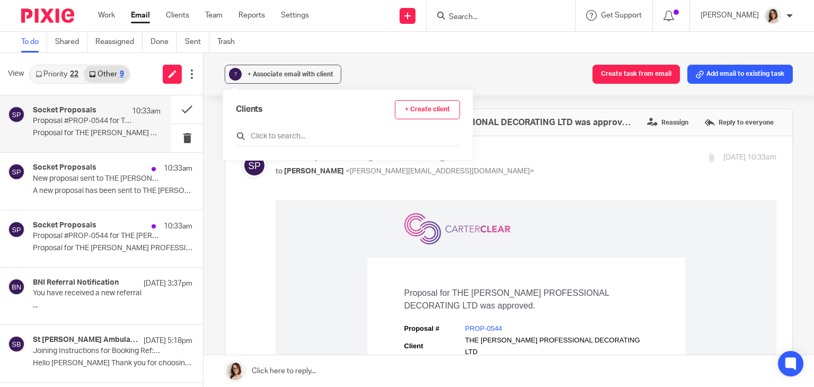
click at [308, 139] on input "text" at bounding box center [348, 136] width 224 height 11
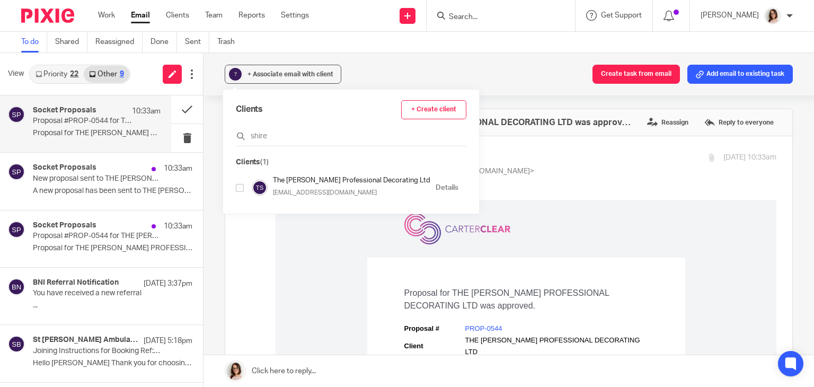
type input "shire"
click at [239, 189] on input "checkbox" at bounding box center [240, 188] width 8 height 8
checkbox input "true"
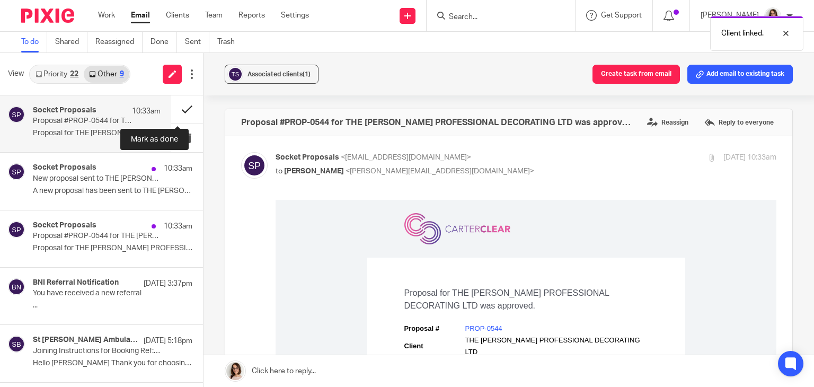
click at [177, 107] on button at bounding box center [187, 109] width 32 height 28
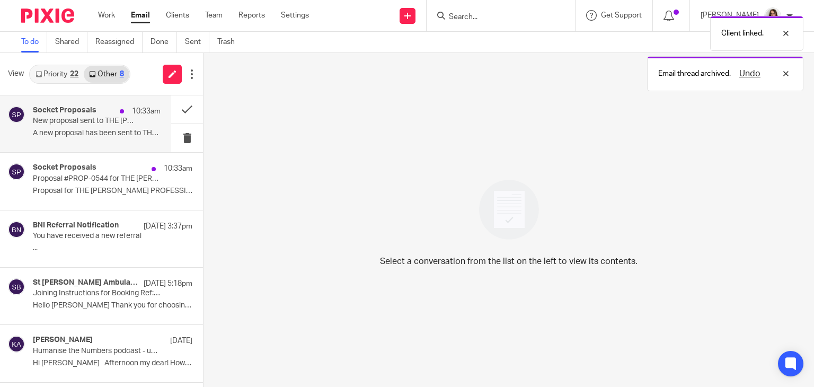
click at [123, 133] on p "A new proposal has been sent to THE SHIRES..." at bounding box center [97, 133] width 128 height 9
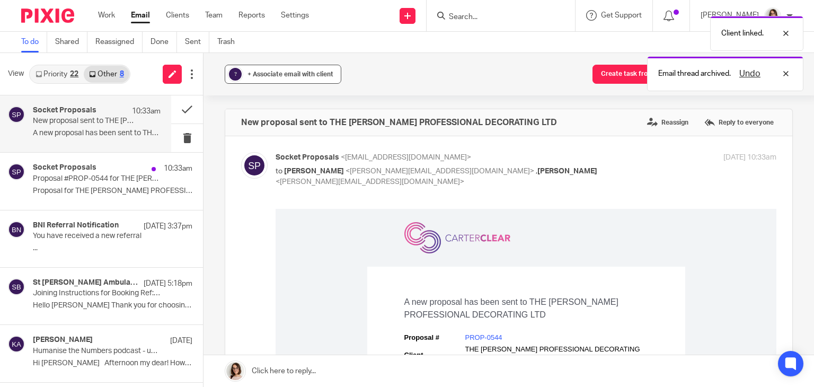
click at [284, 74] on span "+ Associate email with client" at bounding box center [291, 74] width 86 height 6
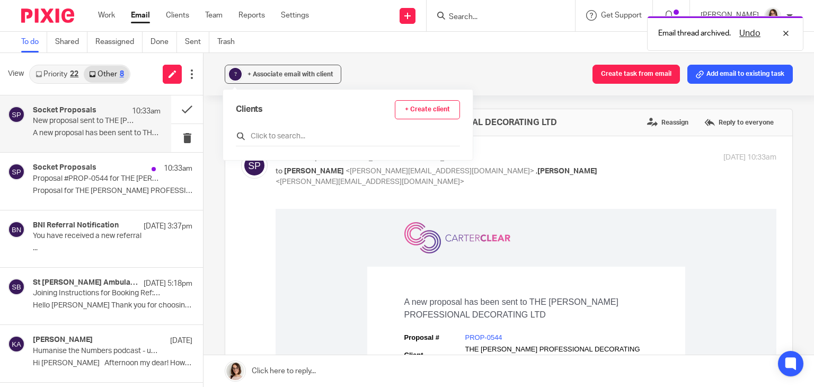
click at [263, 139] on input "text" at bounding box center [348, 136] width 224 height 11
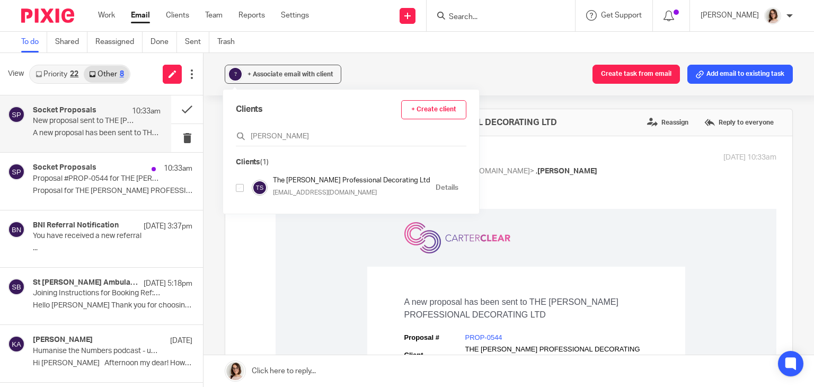
type input "shires"
click at [239, 188] on input "checkbox" at bounding box center [240, 188] width 8 height 8
checkbox input "true"
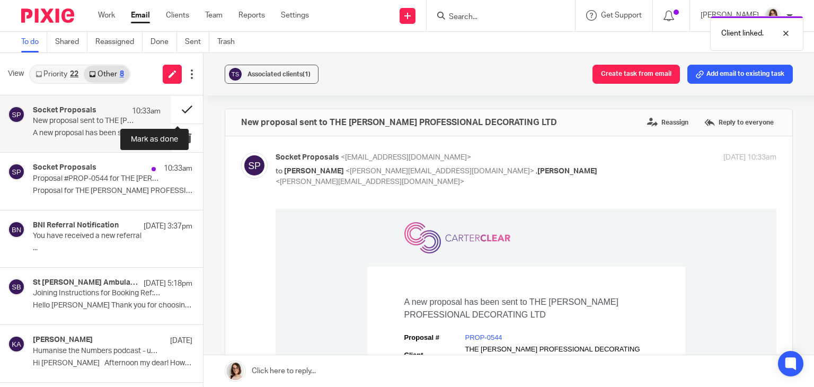
click at [173, 108] on button at bounding box center [187, 109] width 32 height 28
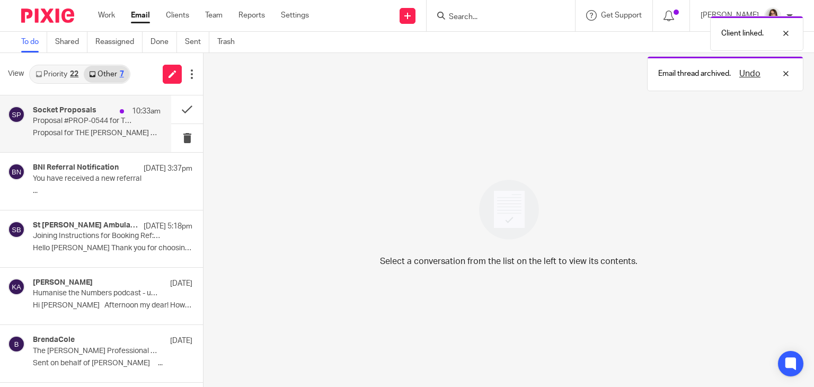
click at [127, 118] on div "Socket Proposals 10:33am Proposal #PROP-0544 for THE SHIRES PROFESSIONAL DECORA…" at bounding box center [97, 124] width 128 height 36
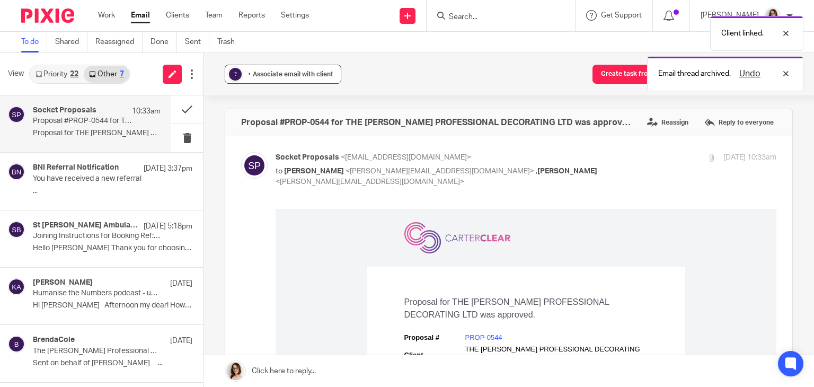
click at [268, 82] on button "? + Associate email with client" at bounding box center [283, 74] width 117 height 19
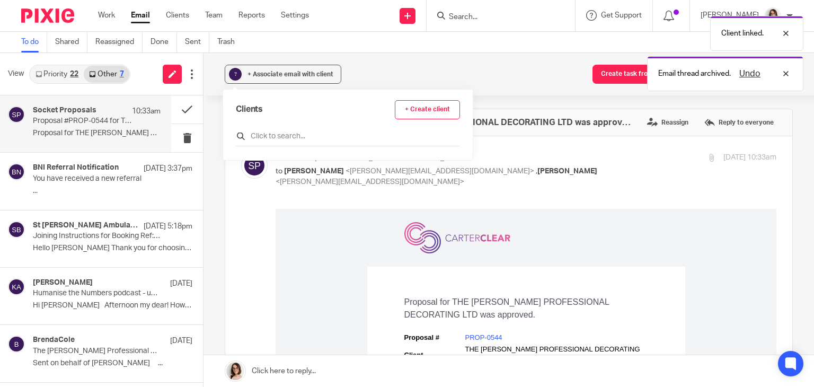
click at [267, 138] on input "text" at bounding box center [348, 136] width 224 height 11
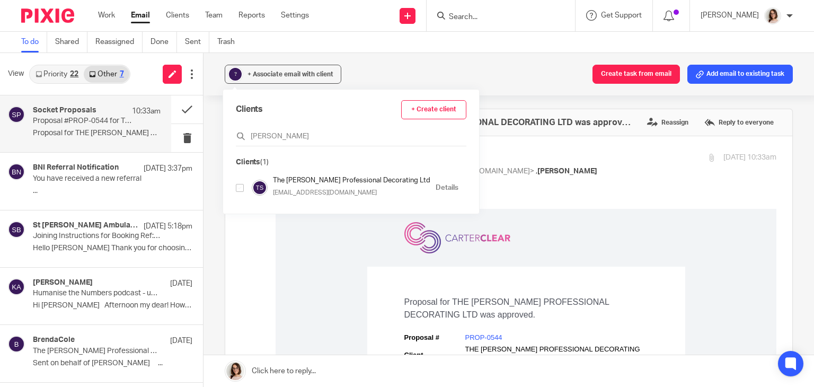
type input "shires"
click at [239, 190] on input "checkbox" at bounding box center [240, 188] width 8 height 8
checkbox input "true"
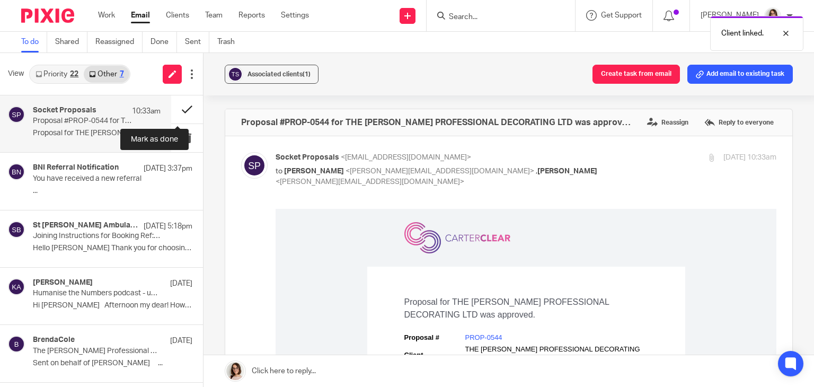
click at [174, 109] on button at bounding box center [187, 109] width 32 height 28
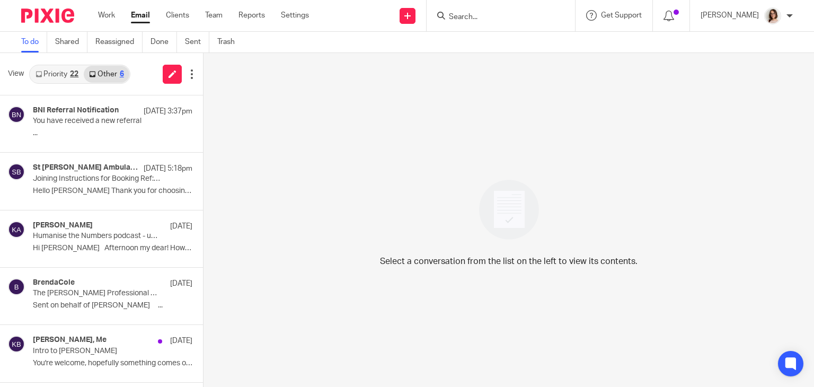
click at [136, 13] on link "Email" at bounding box center [140, 15] width 19 height 11
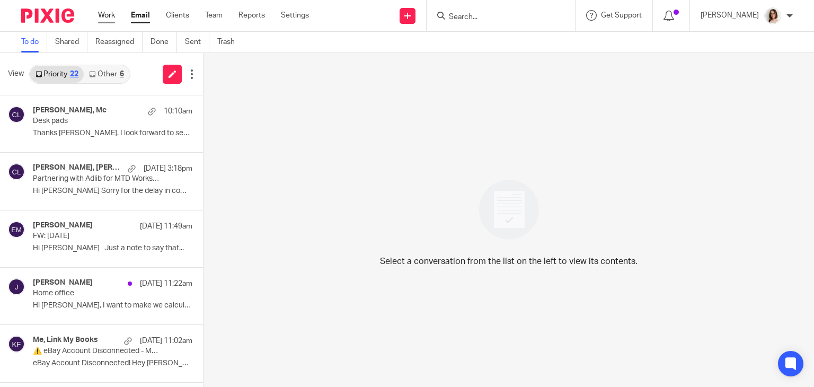
click at [103, 15] on link "Work" at bounding box center [106, 15] width 17 height 11
click at [111, 73] on link "Other 6" at bounding box center [106, 74] width 45 height 17
